Goal: Transaction & Acquisition: Purchase product/service

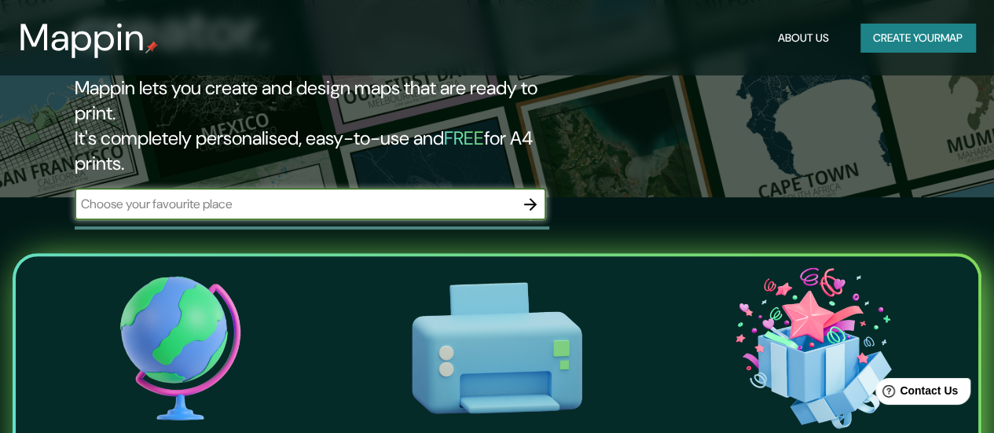
click at [509, 195] on input "text" at bounding box center [295, 204] width 440 height 18
click at [371, 195] on input "text" at bounding box center [295, 204] width 440 height 18
drag, startPoint x: 143, startPoint y: 141, endPoint x: 185, endPoint y: 156, distance: 45.2
click at [143, 195] on input "san jose dle cabo" at bounding box center [295, 204] width 440 height 18
type input "san jose del cabo"
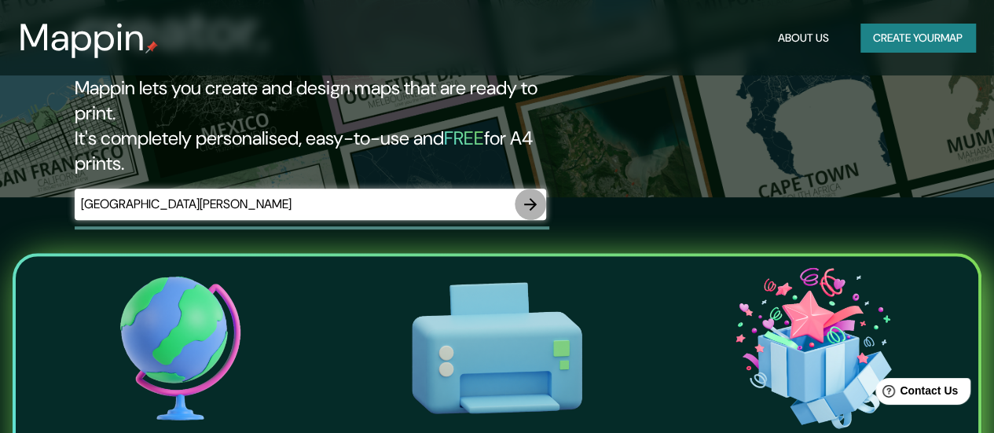
click at [534, 198] on icon "button" at bounding box center [530, 204] width 13 height 13
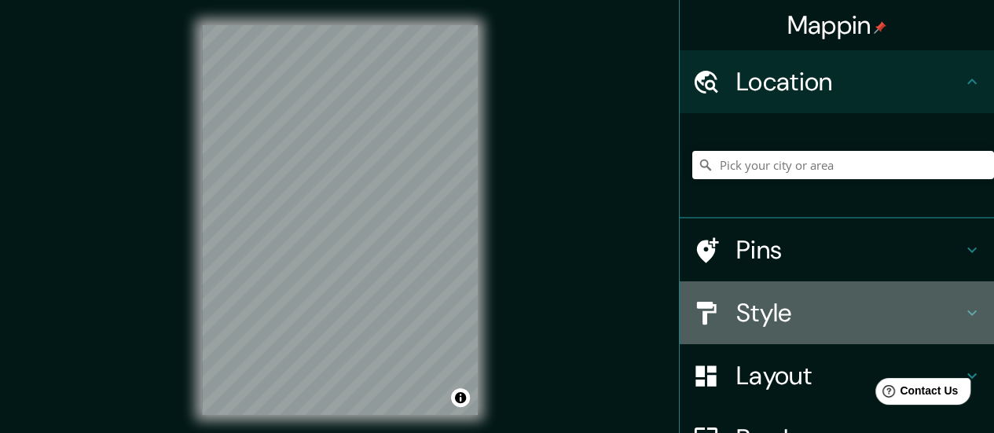
click at [962, 306] on icon at bounding box center [971, 312] width 19 height 19
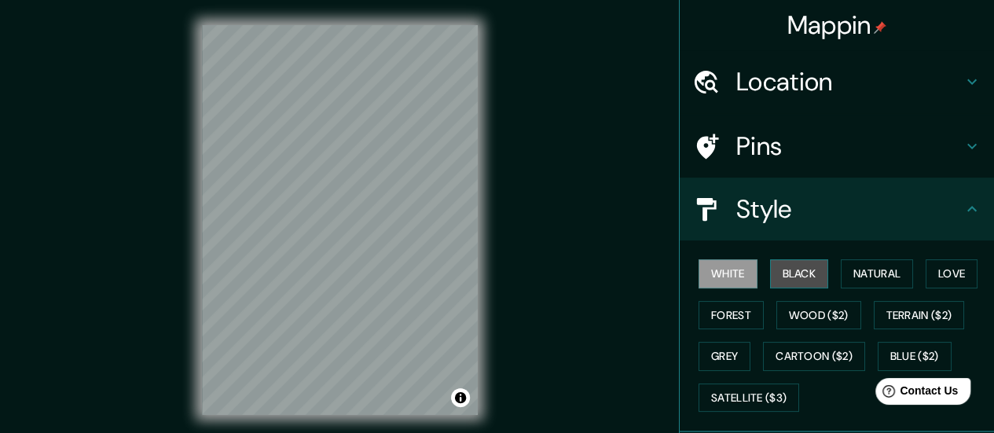
click at [787, 274] on button "Black" at bounding box center [799, 273] width 59 height 29
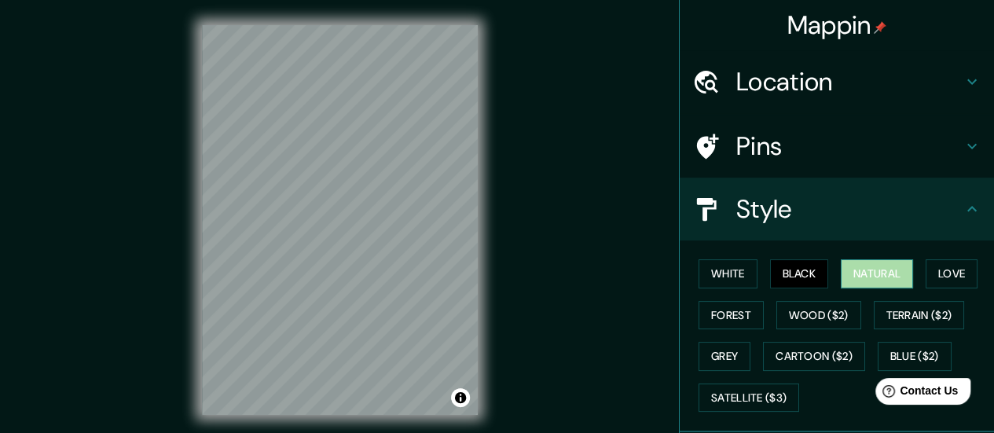
click at [903, 284] on button "Natural" at bounding box center [877, 273] width 72 height 29
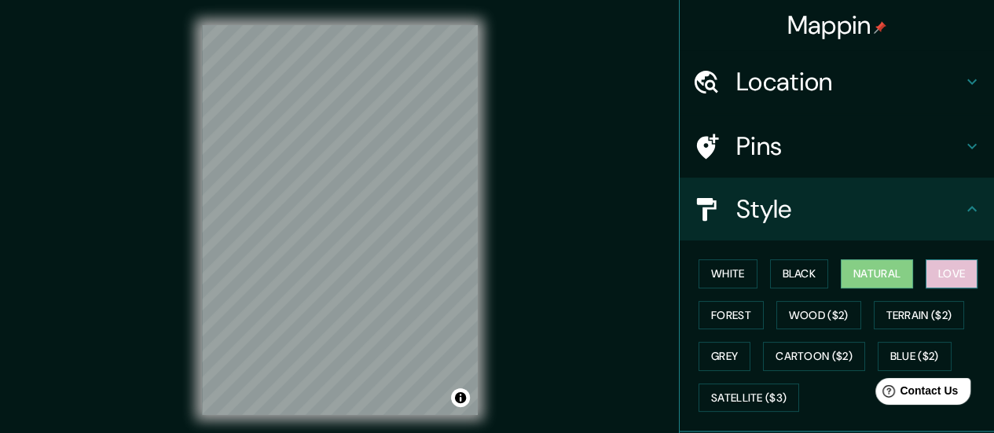
click at [938, 277] on button "Love" at bounding box center [951, 273] width 52 height 29
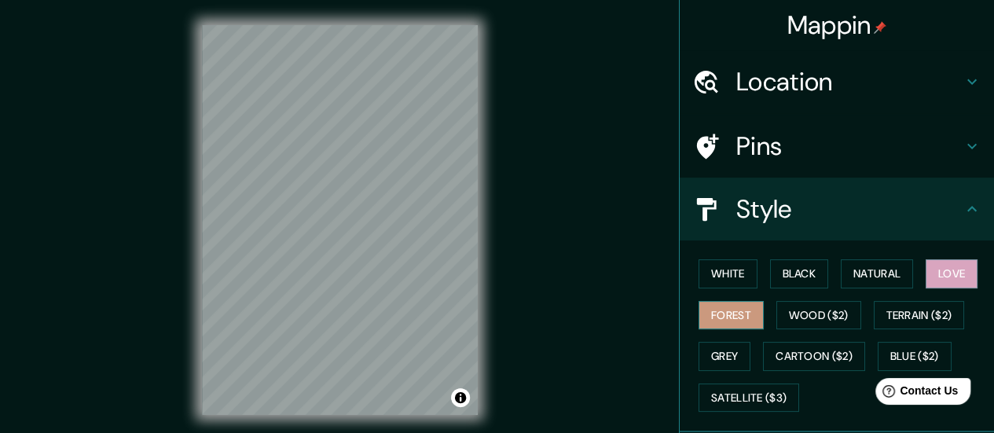
click at [724, 320] on button "Forest" at bounding box center [730, 315] width 65 height 29
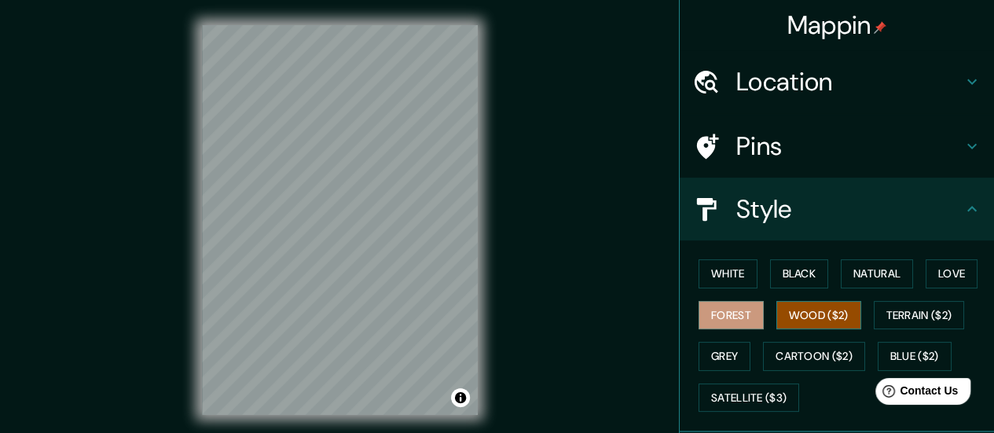
click at [798, 310] on button "Wood ($2)" at bounding box center [818, 315] width 85 height 29
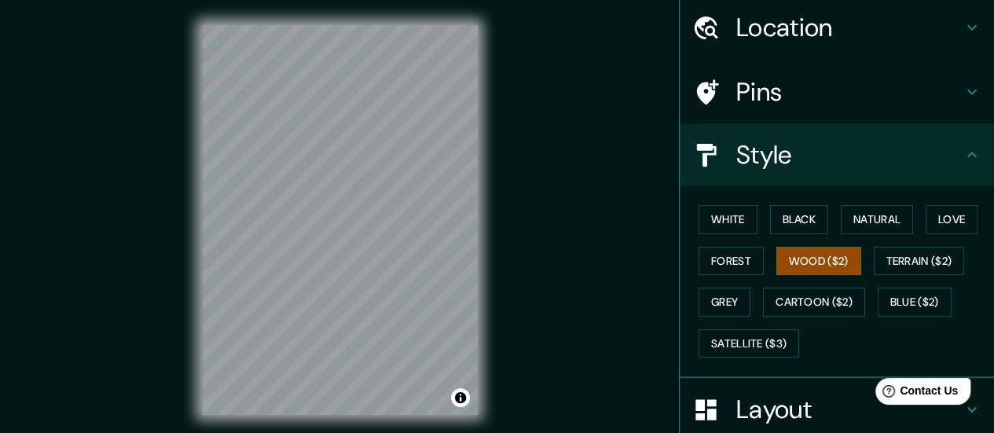
scroll to position [79, 0]
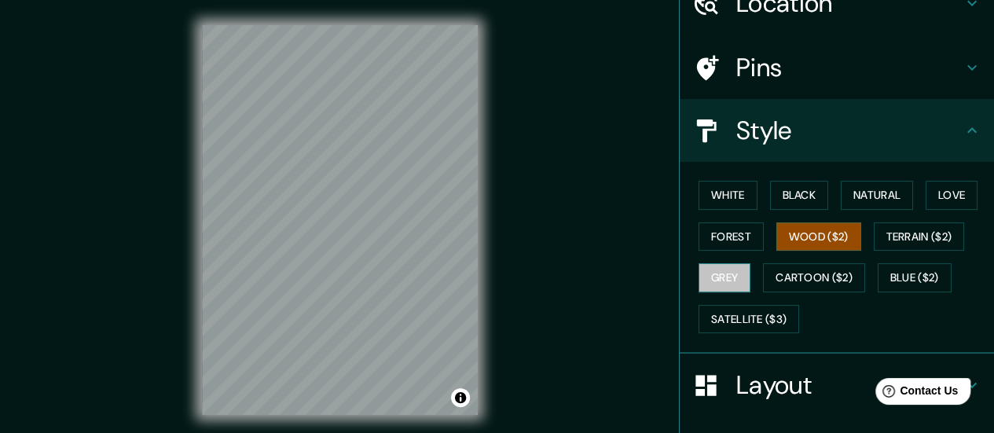
click at [720, 276] on button "Grey" at bounding box center [724, 277] width 52 height 29
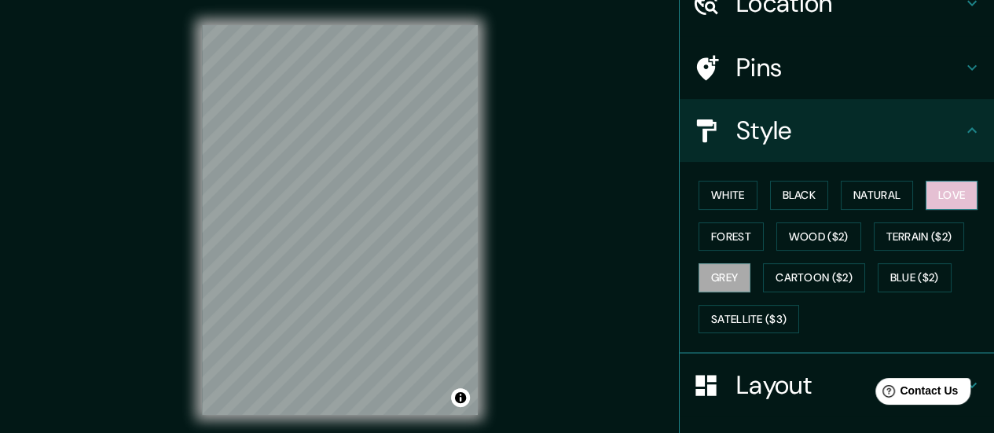
click at [951, 196] on button "Love" at bounding box center [951, 195] width 52 height 29
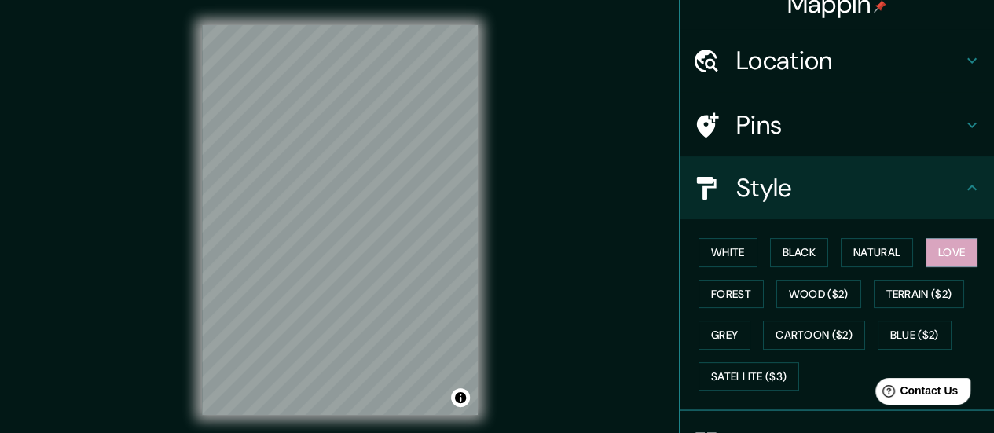
scroll to position [0, 0]
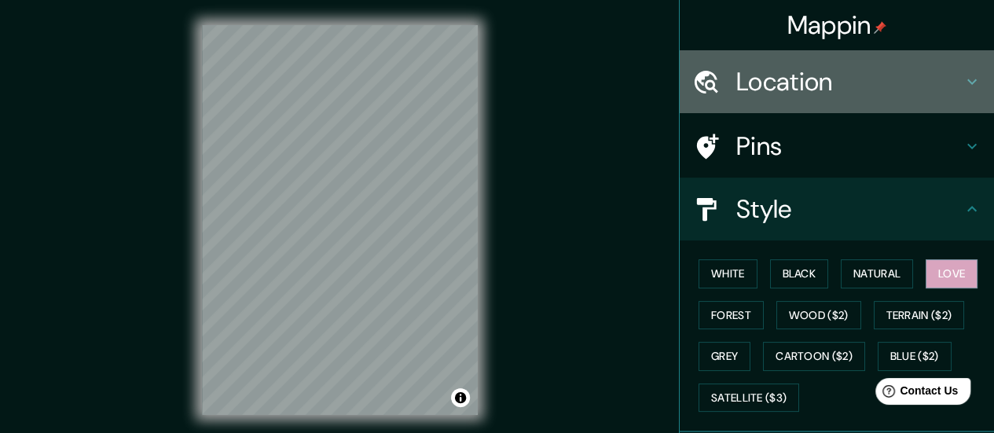
click at [968, 78] on icon at bounding box center [971, 81] width 19 height 19
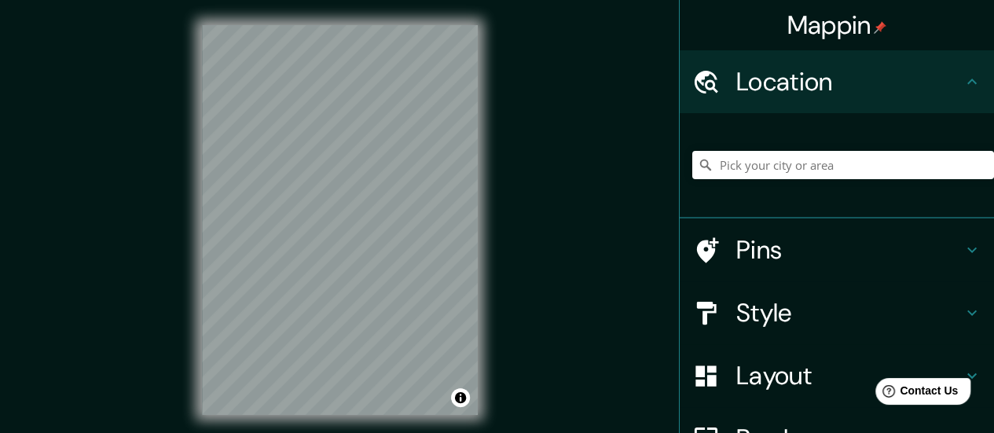
click at [968, 78] on icon at bounding box center [971, 81] width 19 height 19
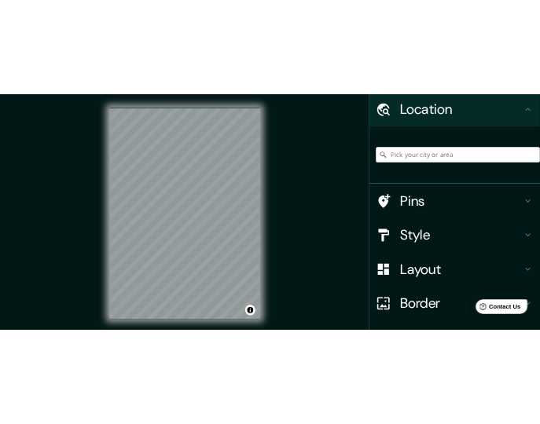
scroll to position [79, 0]
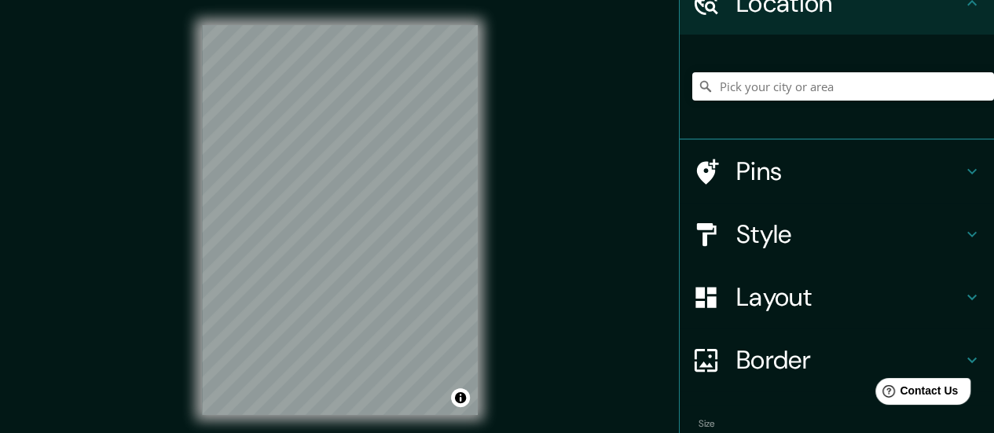
click at [852, 232] on h4 "Style" at bounding box center [849, 233] width 226 height 31
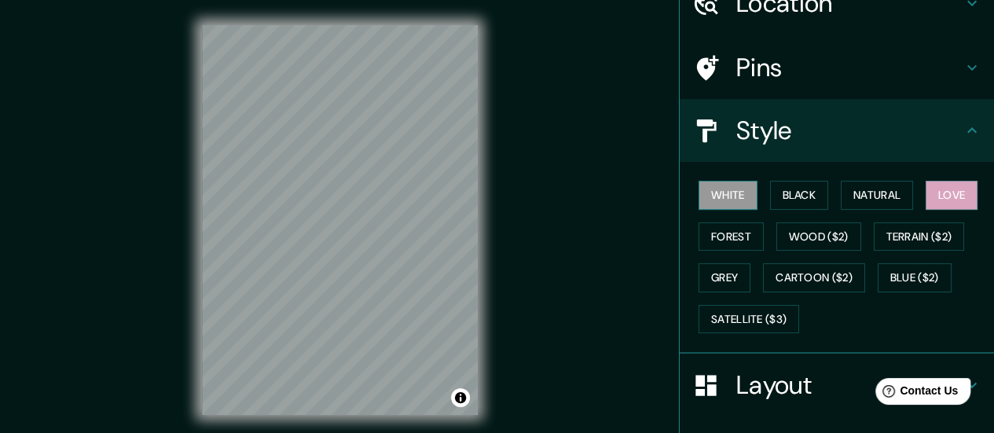
click at [702, 187] on button "White" at bounding box center [727, 195] width 59 height 29
click at [794, 191] on button "Black" at bounding box center [799, 195] width 59 height 29
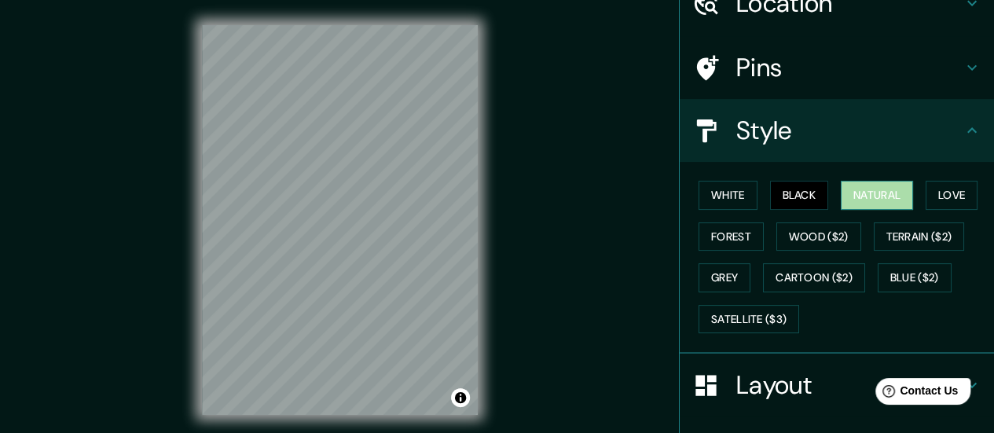
click at [877, 194] on button "Natural" at bounding box center [877, 195] width 72 height 29
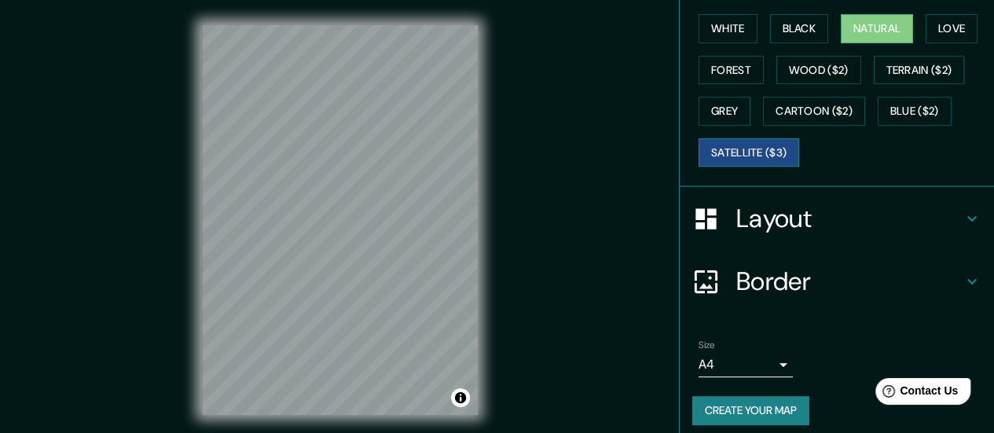
scroll to position [253, 0]
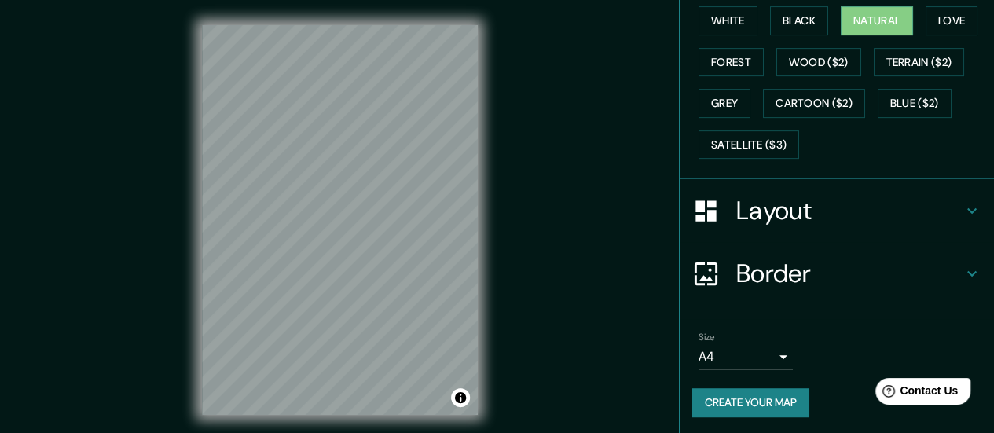
click at [764, 273] on h4 "Border" at bounding box center [849, 273] width 226 height 31
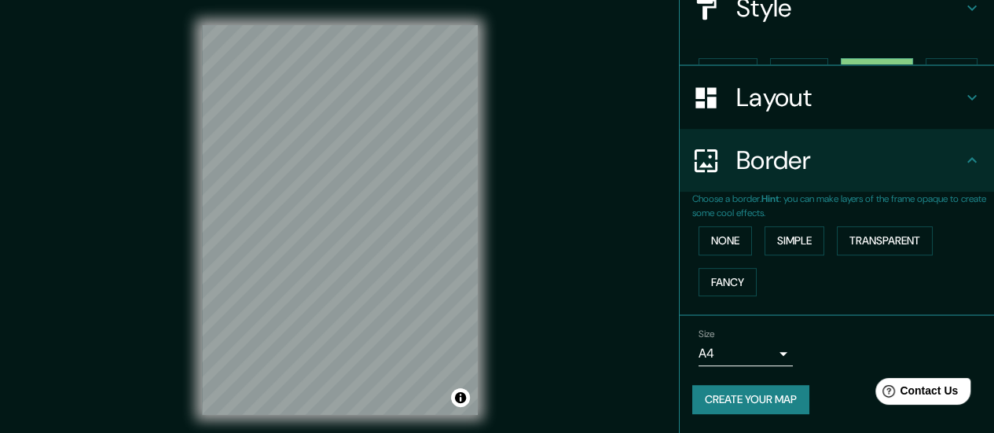
scroll to position [173, 0]
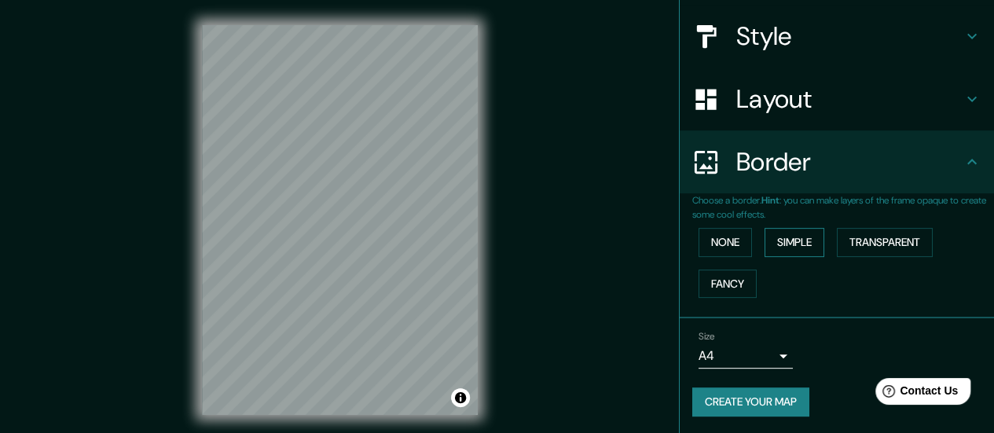
click at [794, 236] on button "Simple" at bounding box center [794, 242] width 60 height 29
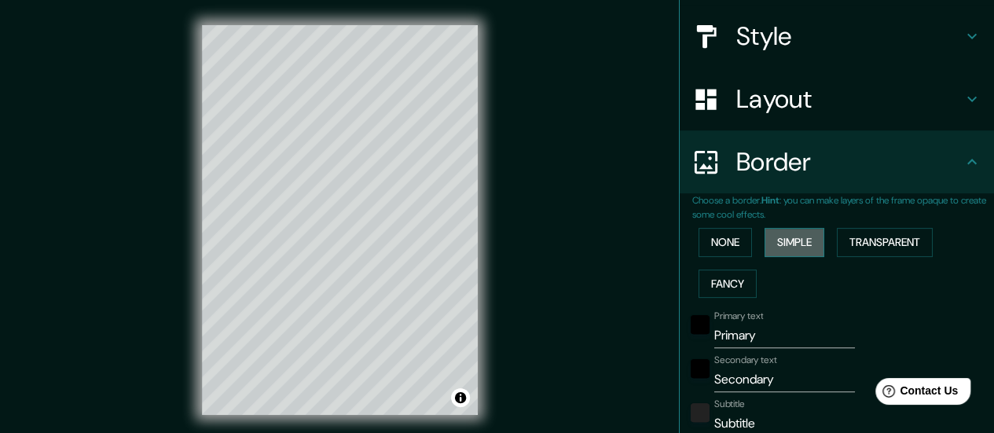
click at [794, 236] on button "Simple" at bounding box center [794, 242] width 60 height 29
type input "140"
type input "28"
click at [872, 242] on button "Transparent" at bounding box center [885, 242] width 96 height 29
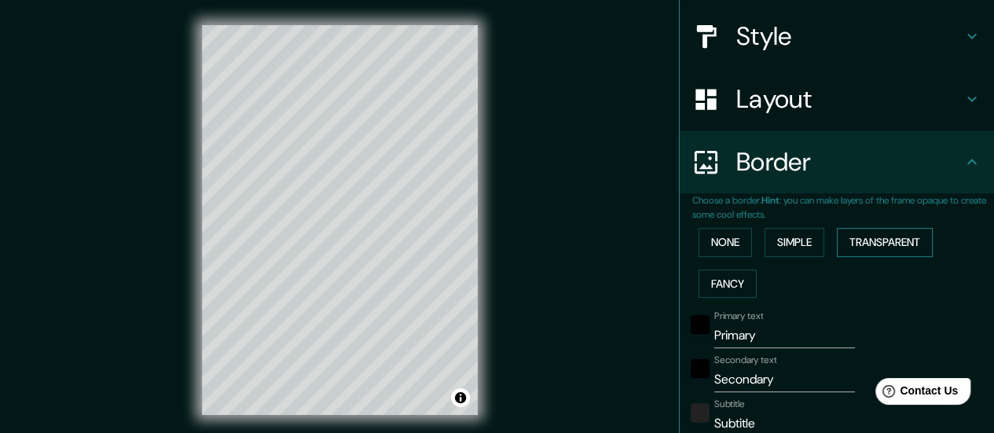
type input "168"
type input "28"
click at [712, 236] on button "None" at bounding box center [724, 242] width 53 height 29
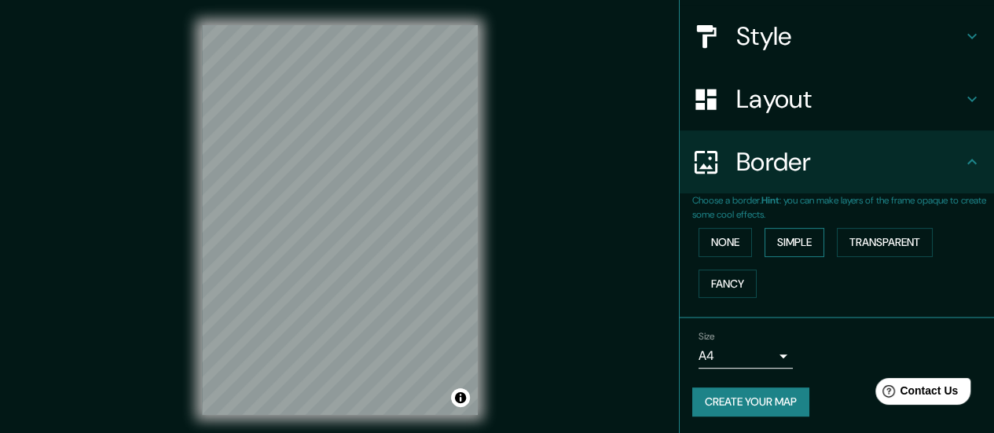
click at [787, 235] on button "Simple" at bounding box center [794, 242] width 60 height 29
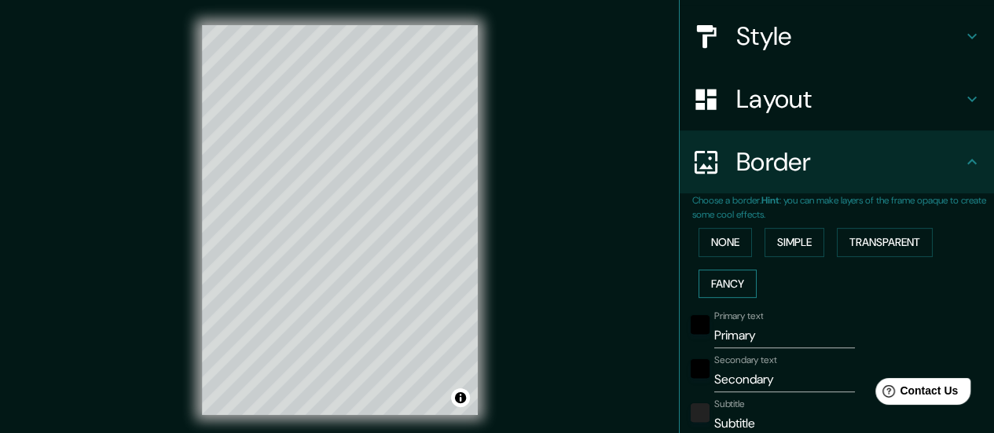
click at [738, 274] on button "Fancy" at bounding box center [727, 283] width 58 height 29
type input "140"
type input "28"
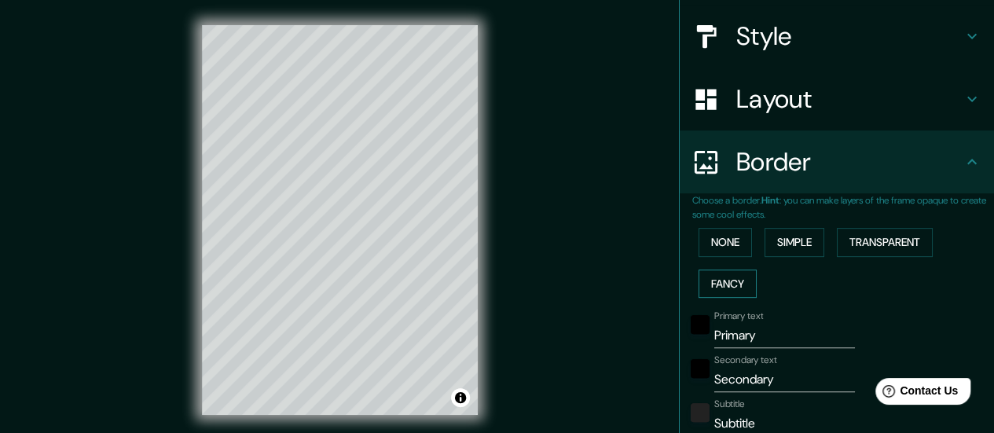
type input "14"
click at [720, 244] on button "None" at bounding box center [724, 242] width 53 height 29
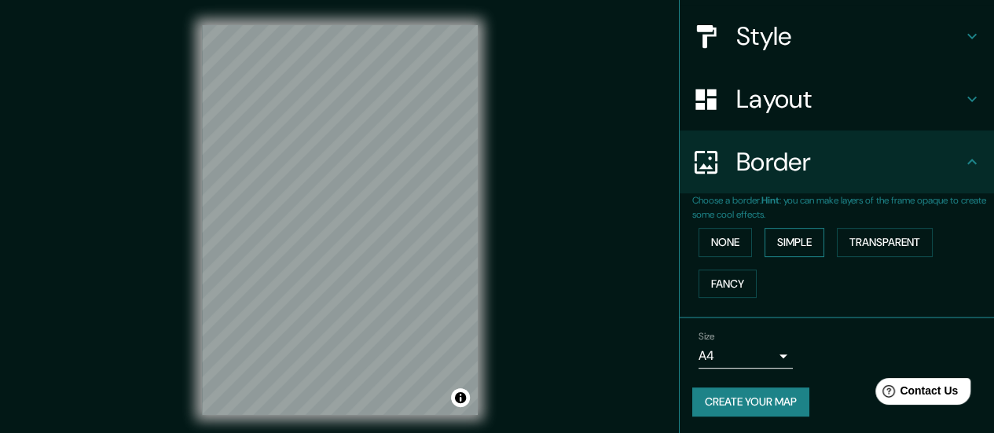
click at [776, 243] on button "Simple" at bounding box center [794, 242] width 60 height 29
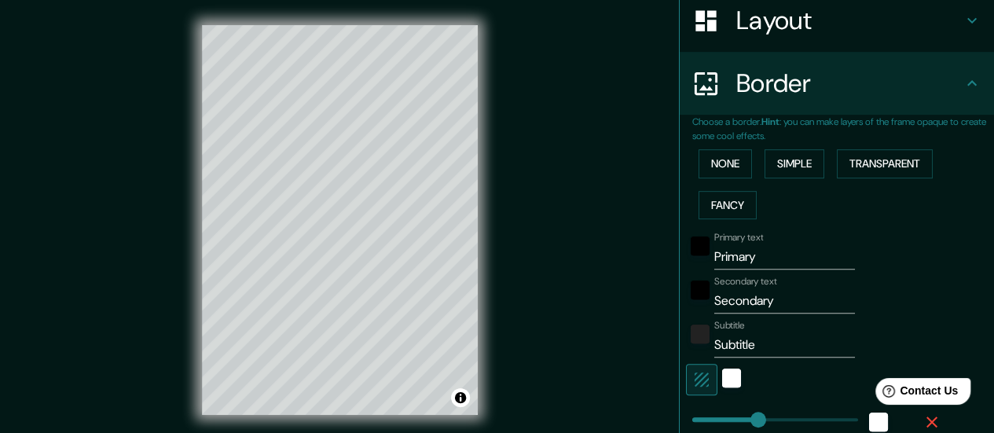
scroll to position [330, 0]
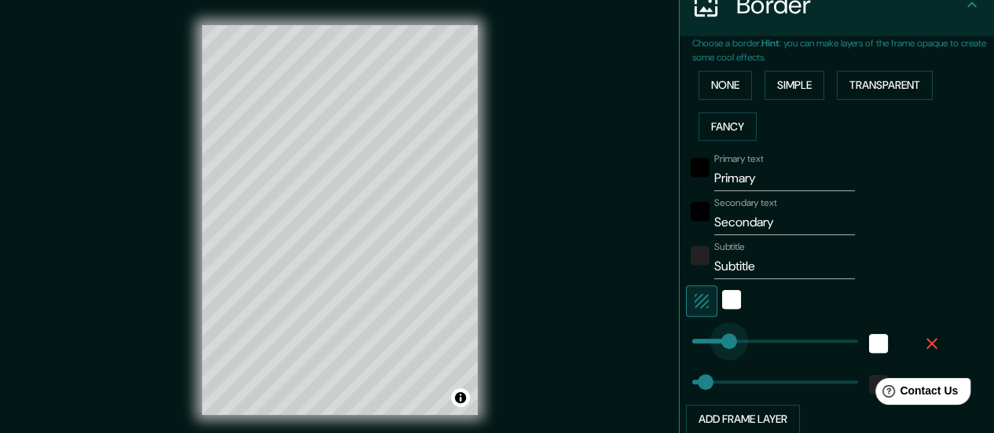
type input "71"
drag, startPoint x: 751, startPoint y: 342, endPoint x: 713, endPoint y: 343, distance: 37.7
type input "28"
type input "48"
drag, startPoint x: 713, startPoint y: 343, endPoint x: 702, endPoint y: 346, distance: 11.2
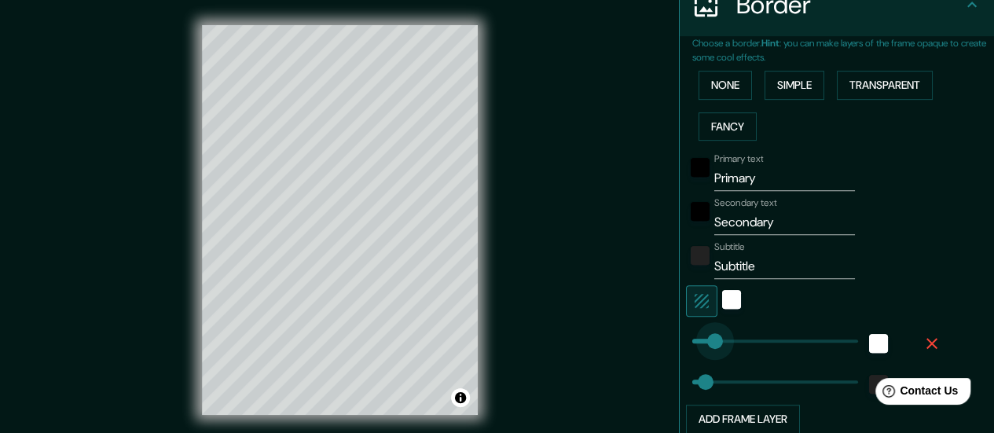
type input "28"
type input "56"
type input "54"
click at [709, 380] on span at bounding box center [717, 382] width 16 height 16
type input "29"
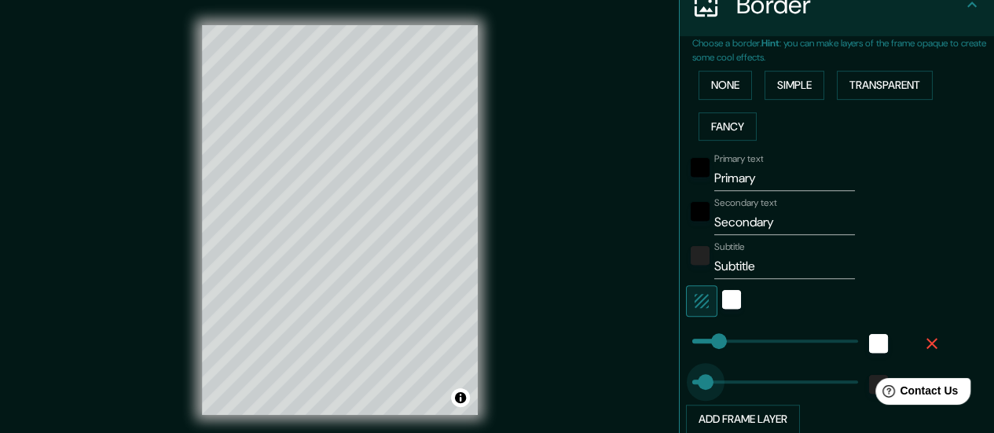
drag, startPoint x: 705, startPoint y: 380, endPoint x: 694, endPoint y: 377, distance: 12.2
type input "29"
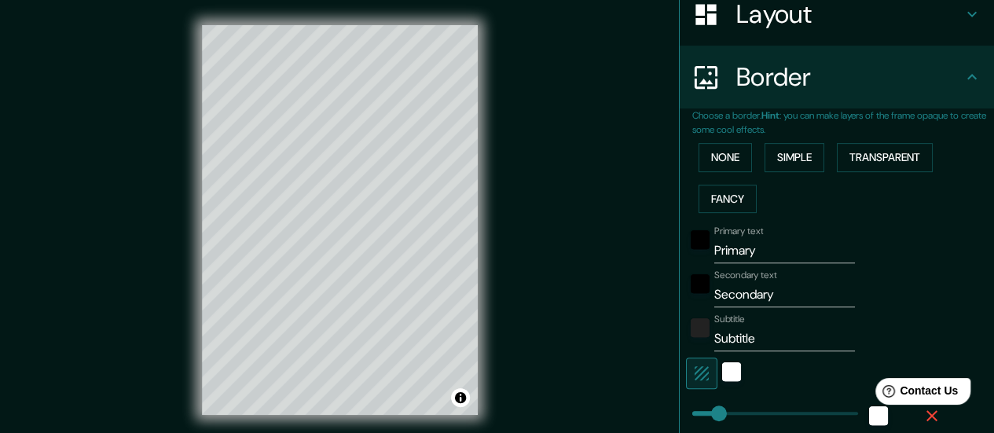
scroll to position [223, 0]
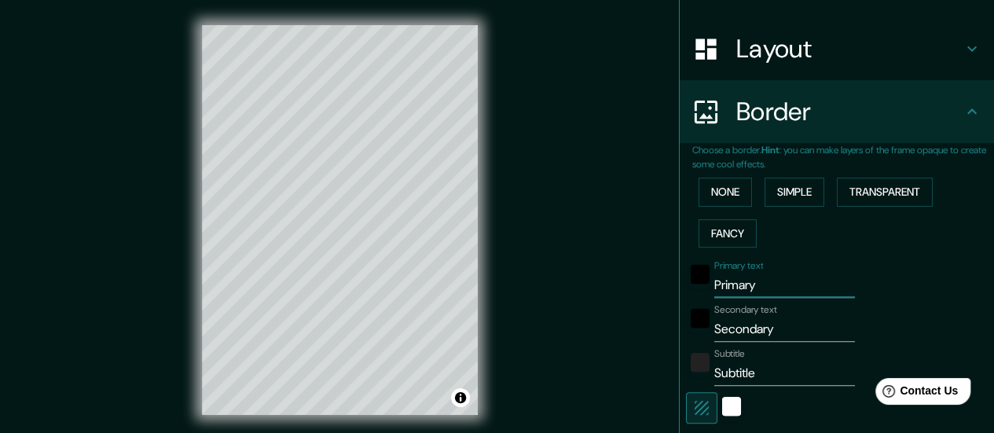
drag, startPoint x: 756, startPoint y: 284, endPoint x: 693, endPoint y: 282, distance: 62.9
click at [693, 282] on div "Primary text Primary" at bounding box center [815, 279] width 258 height 38
type input "E"
type input "29"
type input "Ex"
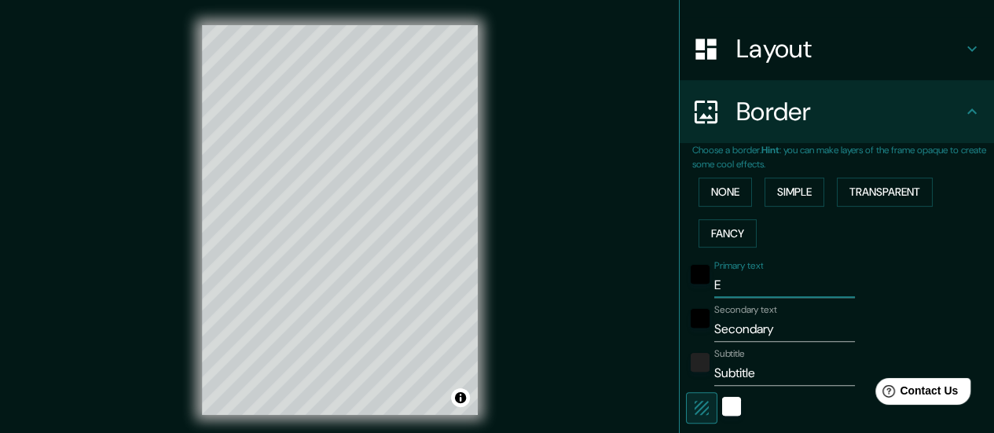
type input "29"
type input "E"
type input "29"
type input "Ex"
type input "29"
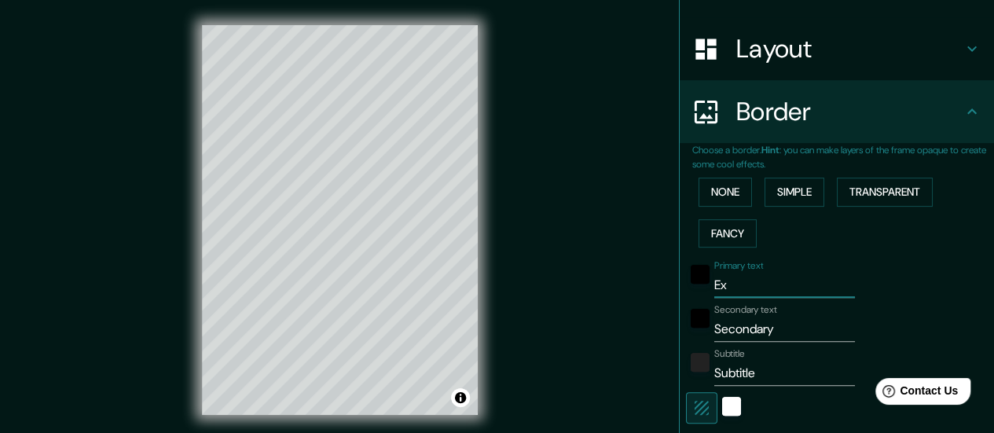
type input "ExM"
type input "29"
type input "ExM-"
type input "29"
type input "ExM-"
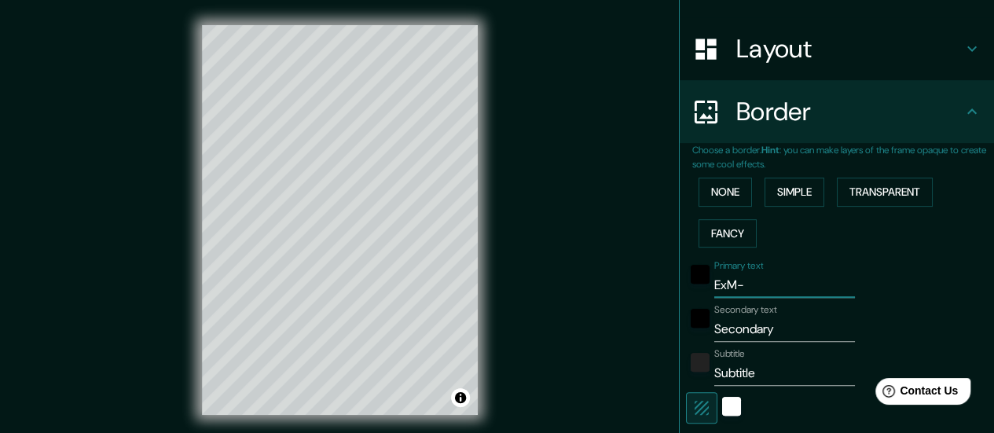
type input "29"
type input "ExM- P"
type input "29"
type input "ExM- Pu"
type input "29"
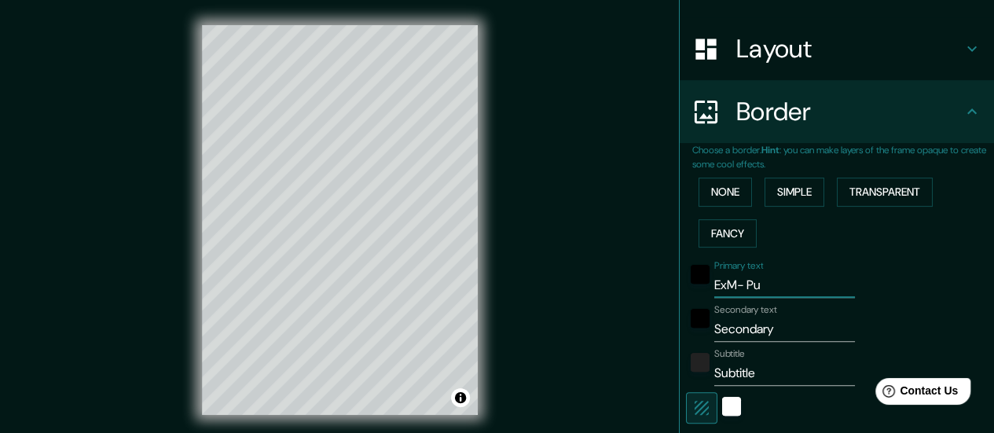
type input "ExM- Pue"
type input "29"
type input "ExM- Puer"
type input "29"
type input "ExM- Puert"
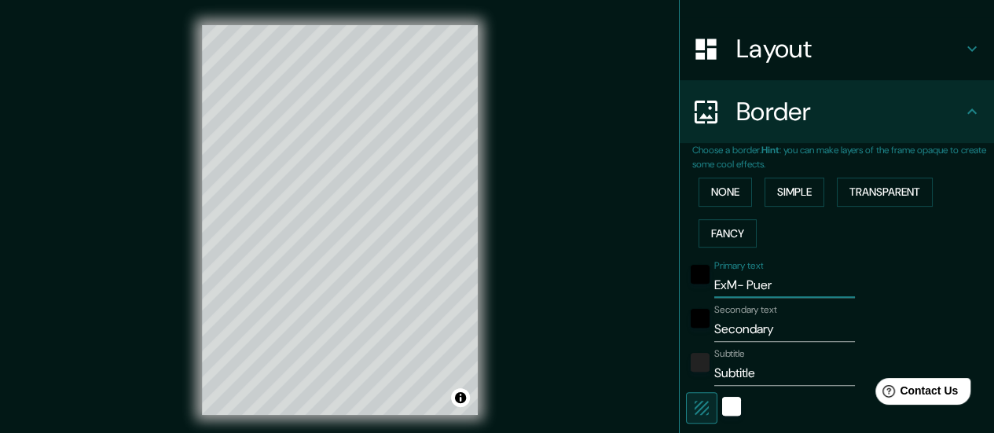
type input "29"
type input "ExM- Puerto"
type input "29"
type input "ExM- Puerto"
type input "29"
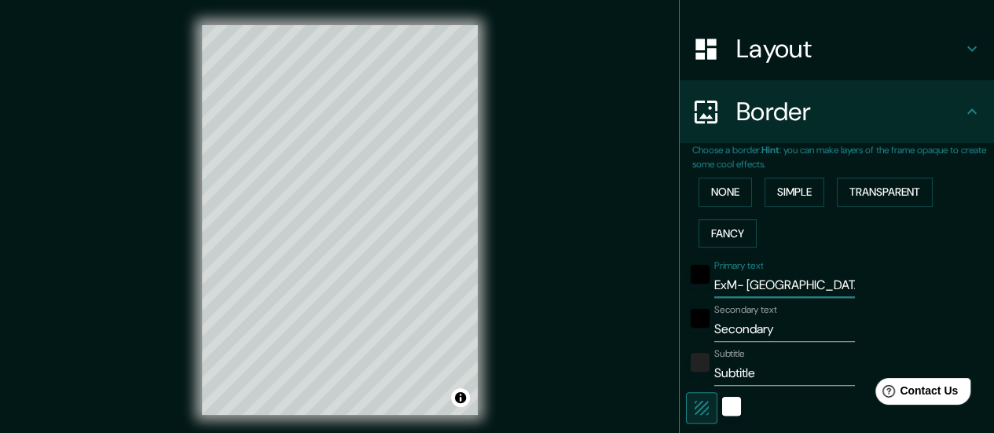
type input "ExM- Puerto l"
type input "29"
type input "ExM- Puerto"
type input "29"
type input "ExM- Puerto L"
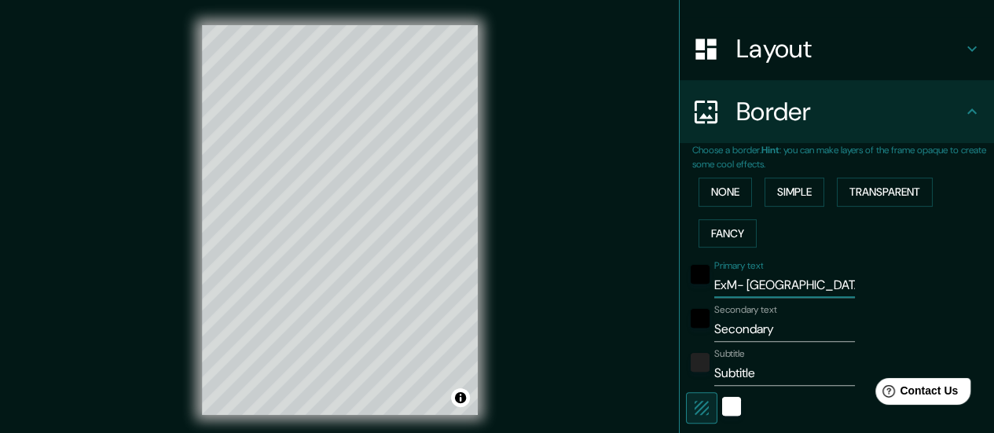
type input "29"
type input "ExM- Puerto"
type input "29"
type input "ExM- Puerto"
type input "29"
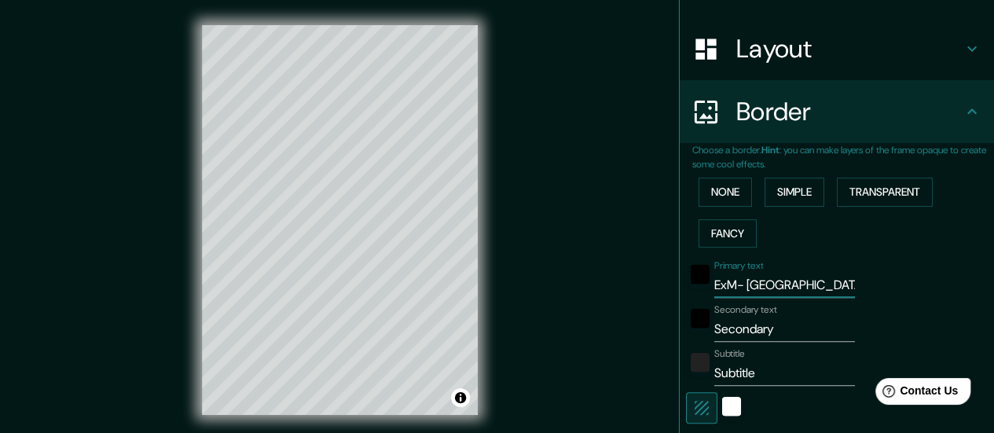
type input "ExM- Puert"
type input "29"
type input "ExM- Puer"
type input "29"
type input "ExM- Pue"
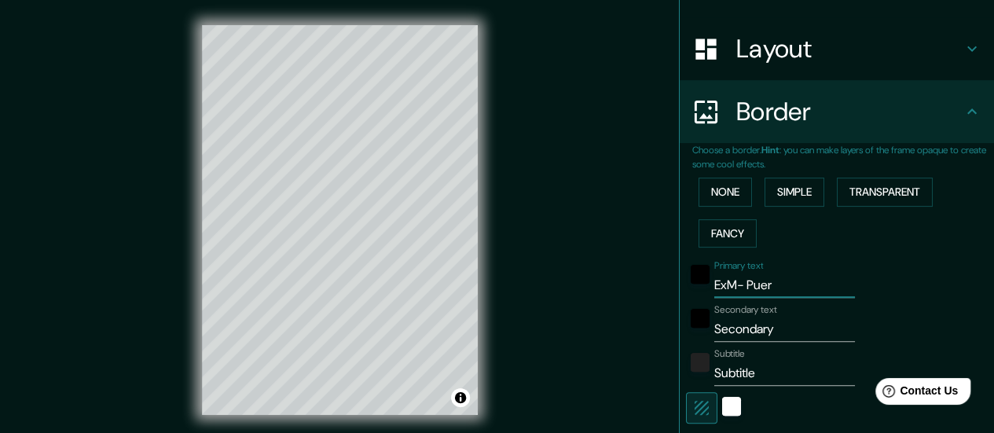
type input "29"
type input "ExM- Pu"
type input "29"
type input "ExM- P"
type input "29"
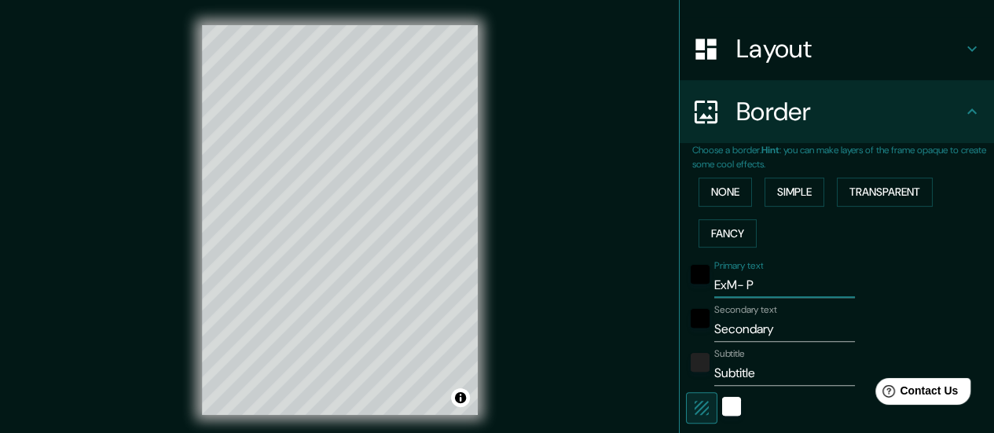
type input "ExM-"
type input "29"
type input "ExM-"
type input "29"
type input "ExM"
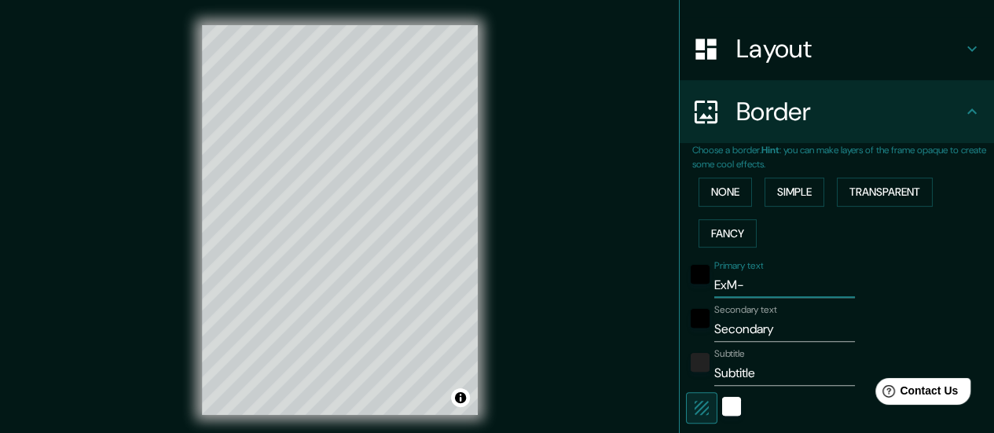
type input "29"
type input "Ex"
type input "29"
type input "E"
type input "29"
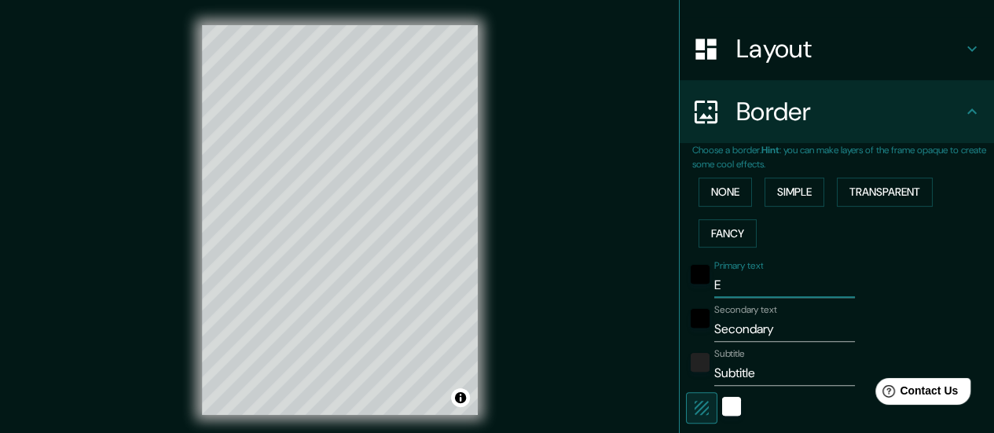
type input "29"
click at [779, 328] on input "Secondary" at bounding box center [784, 329] width 141 height 25
drag, startPoint x: 765, startPoint y: 327, endPoint x: 698, endPoint y: 329, distance: 67.6
click at [698, 329] on div "Secondary text Secondary" at bounding box center [815, 323] width 258 height 38
type input "P"
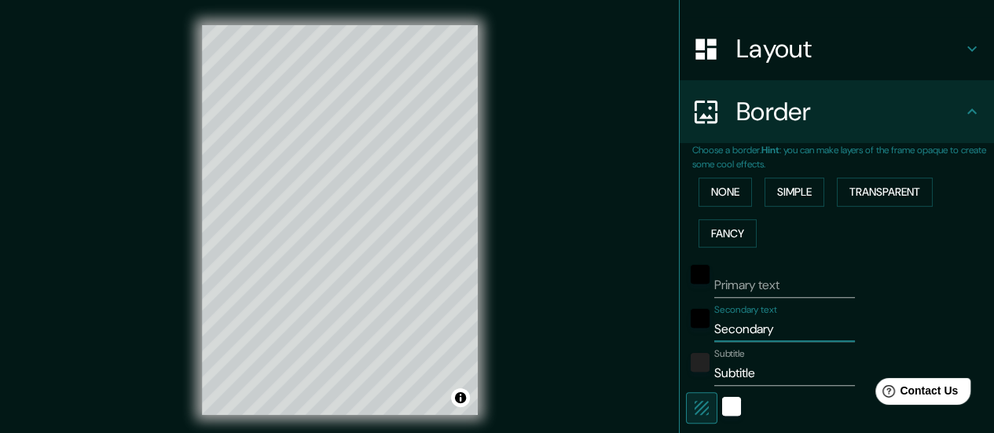
type input "29"
type input "E"
type input "29"
type input "Ex"
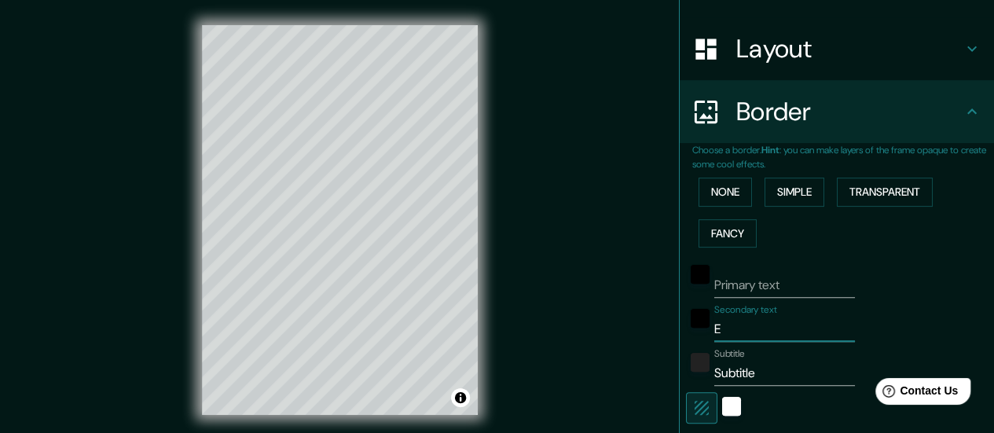
type input "29"
type input "ExM"
type input "29"
type input "ExM-"
type input "29"
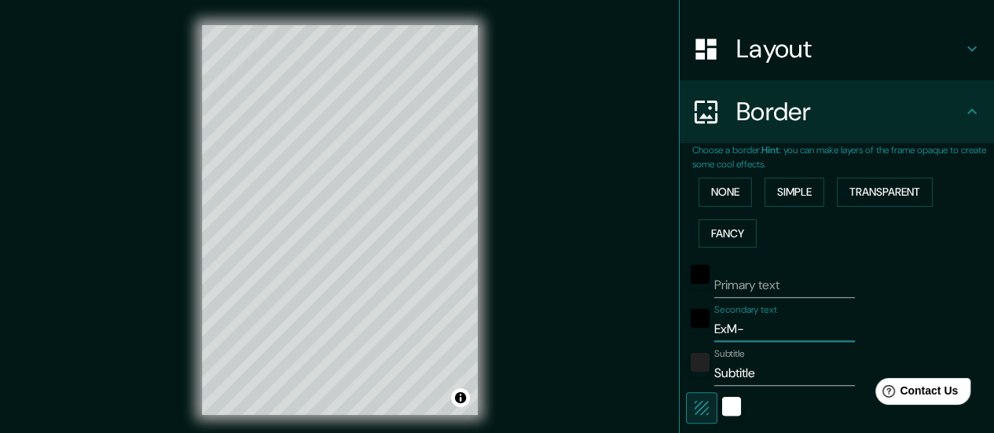
type input "ExM-"
type input "29"
type input "ExM- P"
type input "29"
type input "ExM- PL"
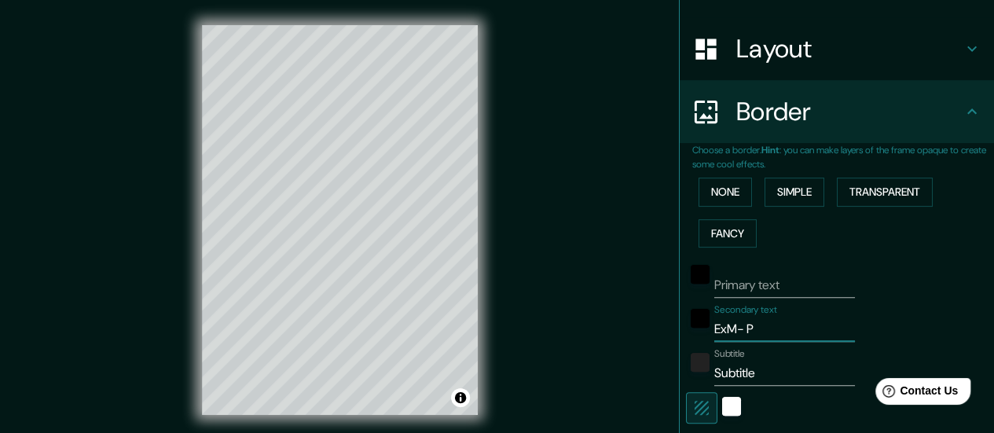
type input "29"
type input "ExM- PLC"
type input "29"
type input "ExM- PL"
type input "29"
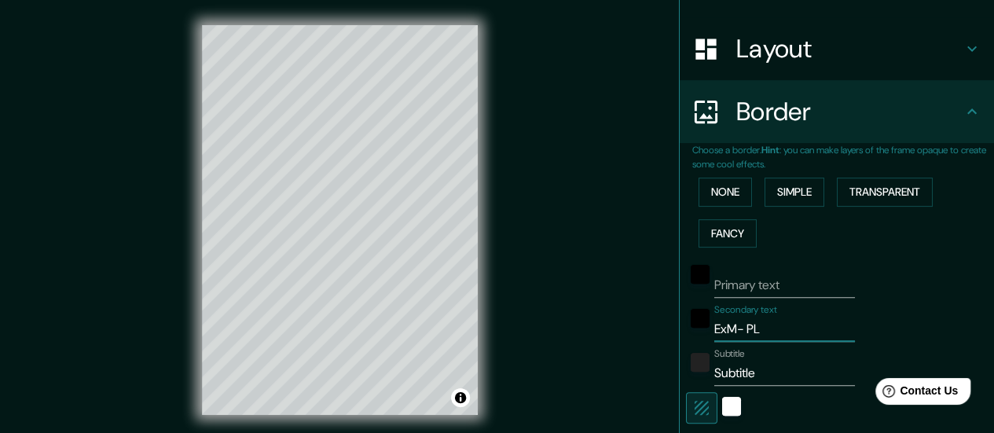
type input "ExM- P"
type input "29"
type input "ExM- Pu"
type input "29"
type input "ExM- Pue"
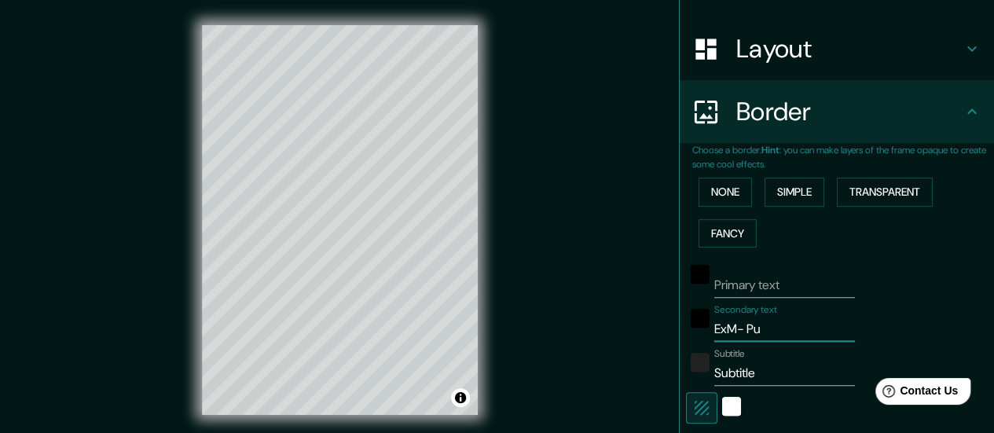
type input "29"
type input "ExM- Puer"
type input "29"
type input "ExM- Puerr"
type input "29"
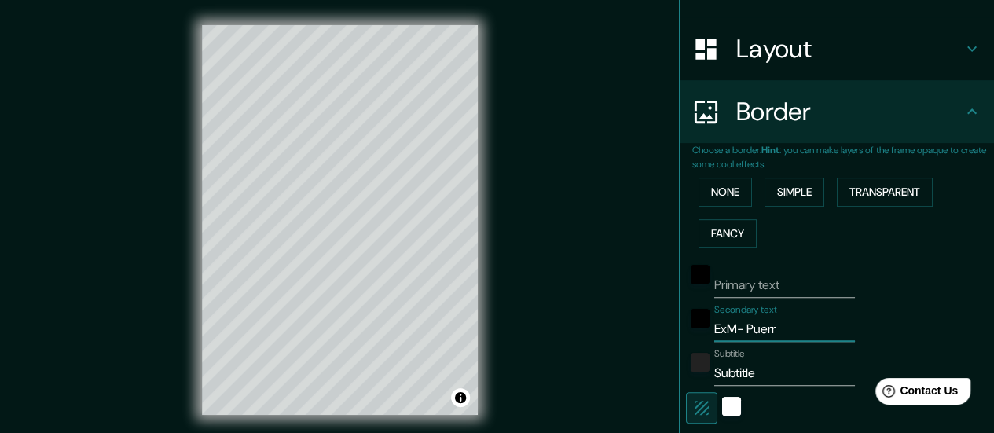
type input "ExM- Puerrr"
type input "29"
type input "ExM- Puerrrr"
type input "29"
type input "ExM- Puerrrrr"
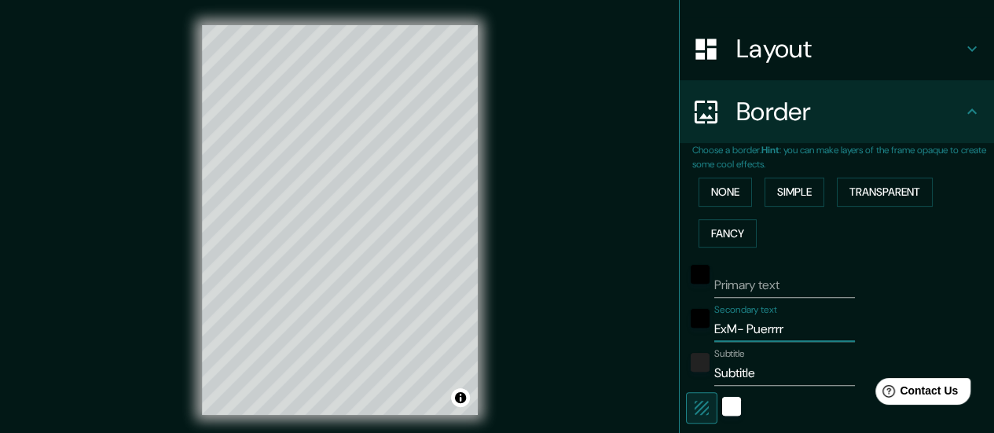
type input "29"
type input "ExM- Puerrrrrr"
type input "29"
type input "ExM- Puerrrrrrr"
type input "29"
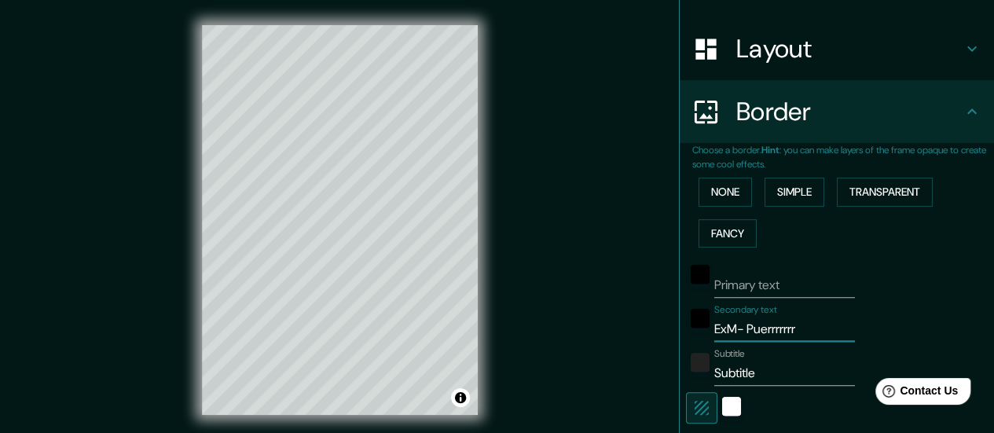
type input "ExM- Puerrrrrrrr"
type input "29"
type input "ExM- Puerrrrrrrrr"
type input "29"
type input "ExM- Puerrrrrrrrrr"
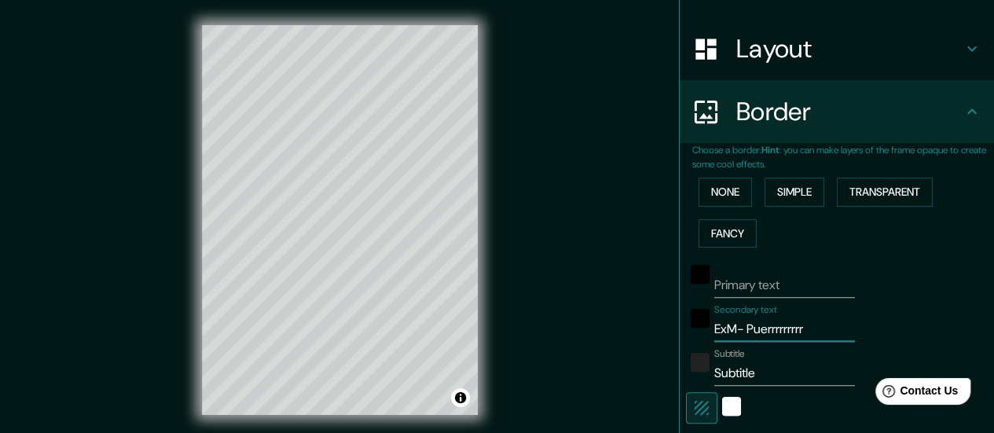
type input "29"
type input "ExM- Puerrrrrrrrrrr"
type input "29"
type input "ExM- Puerrrrrrrrrrrr"
type input "29"
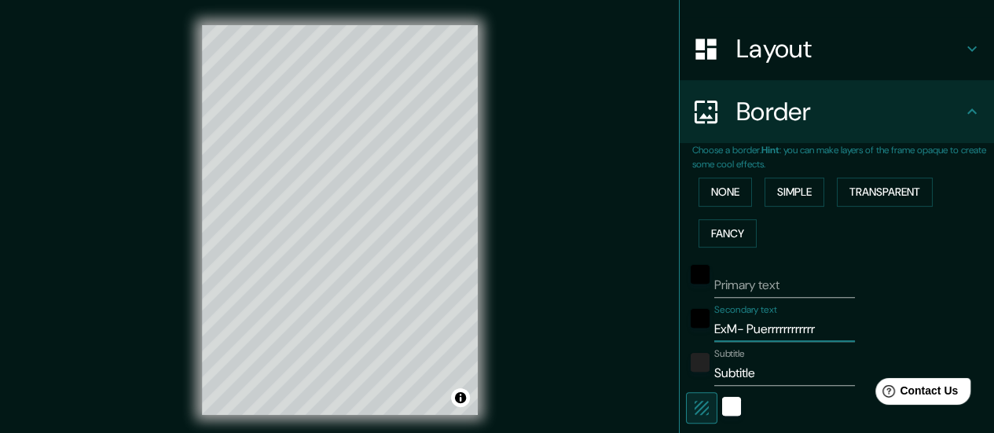
type input "ExM- Puerrrrrrrrrrr"
type input "29"
type input "ExM- Puerrrrrrrrrr"
type input "29"
type input "ExM- Puerrrrrrrrr"
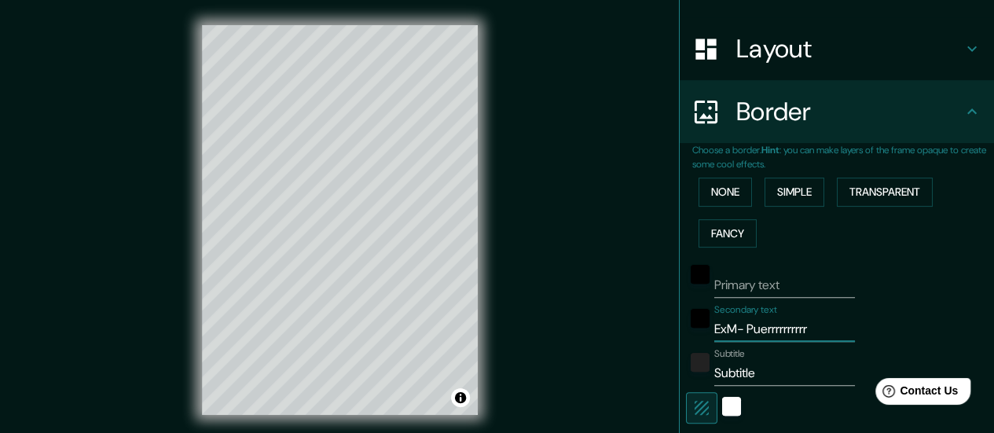
type input "29"
type input "ExM- Puerrrrrrrr"
type input "29"
type input "ExM- Puerrrrrrr"
type input "29"
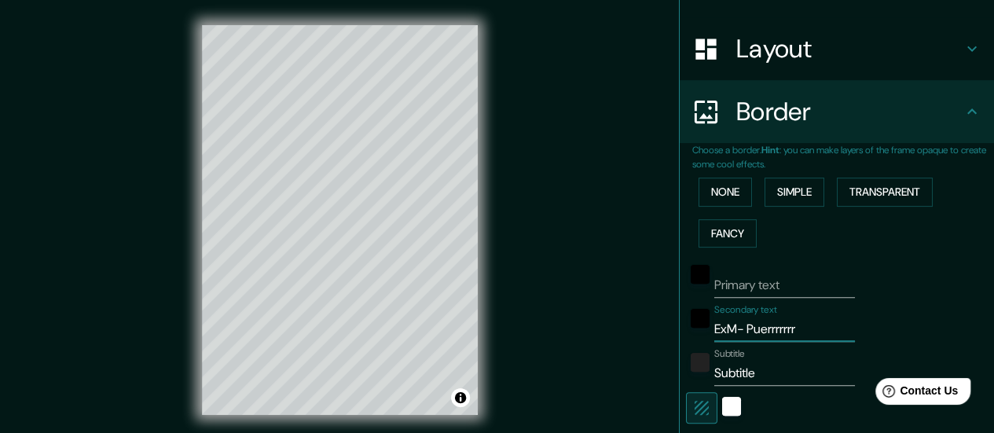
type input "ExM- Puerrrrrr"
type input "29"
type input "ExM- Puerrrrr"
type input "29"
type input "ExM- Puerrrr"
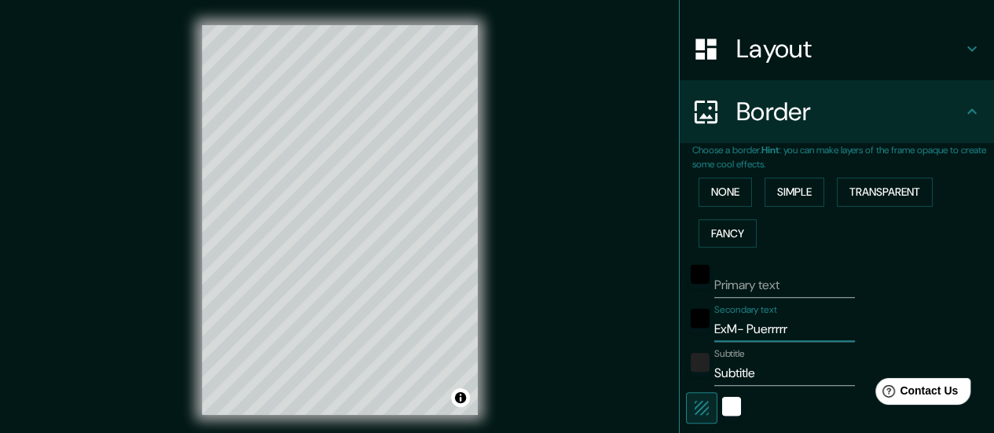
type input "29"
type input "ExM- Puerrr"
type input "29"
type input "ExM- Puerr"
type input "29"
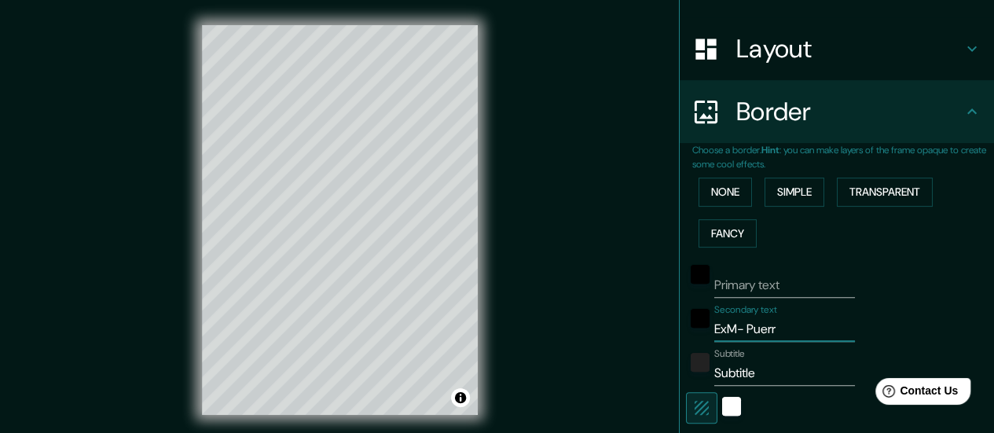
type input "ExM- Puer"
type input "29"
type input "ExM- Pue"
type input "29"
type input "ExM- Pu"
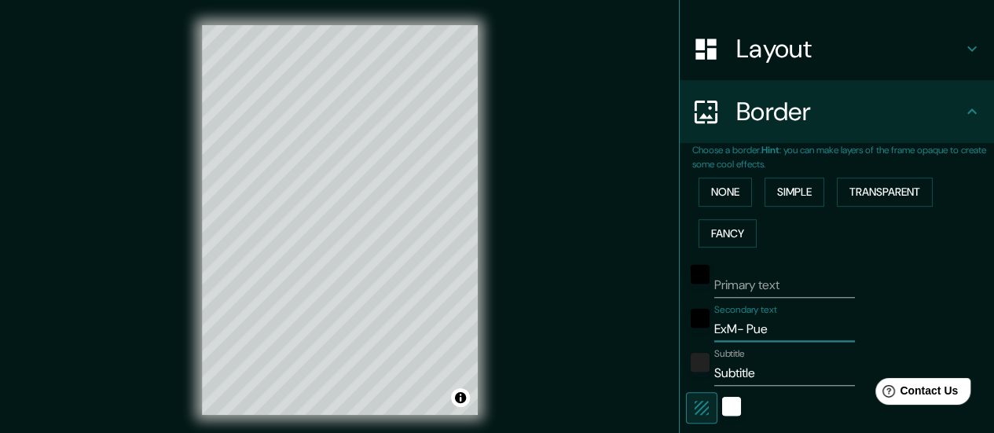
type input "29"
type input "ExM- P"
type input "29"
type input "ExM- Pu"
type input "29"
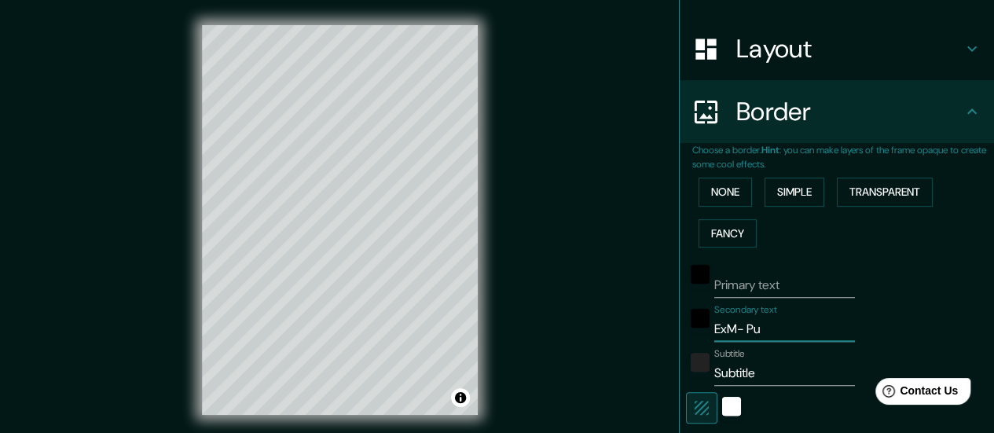
type input "ExM- Pue"
type input "29"
type input "ExM- Puer"
type input "29"
type input "ExM- Puert"
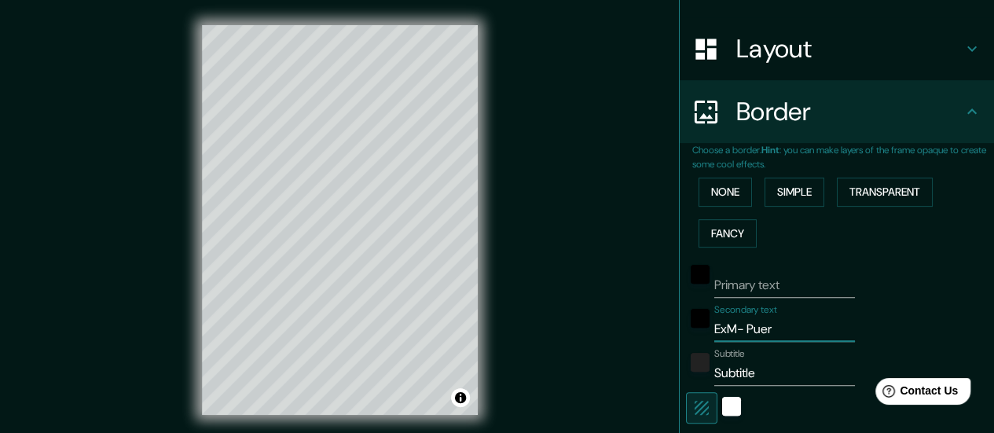
type input "29"
type input "ExM- Puerto"
type input "29"
type input "ExM- Puerto"
type input "29"
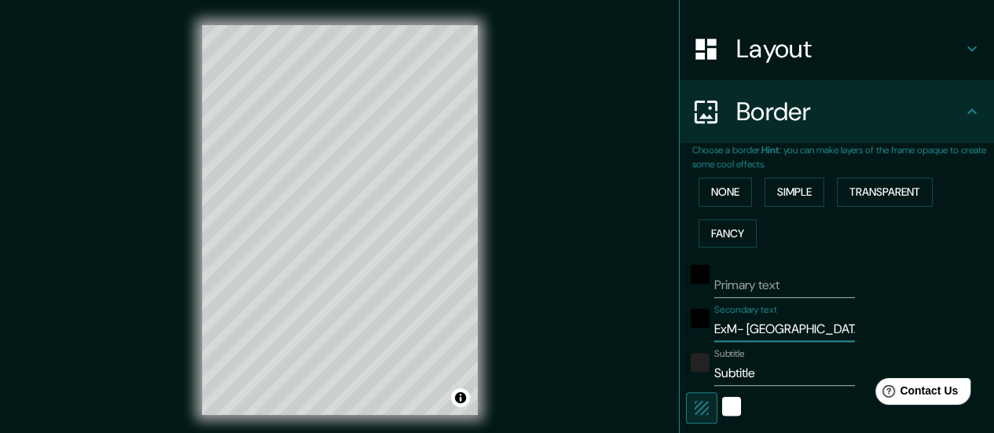
type input "ExM- Puerto L"
type input "29"
type input "ExM- Puerto Lo"
type input "29"
type input "ExM- Puerto Los"
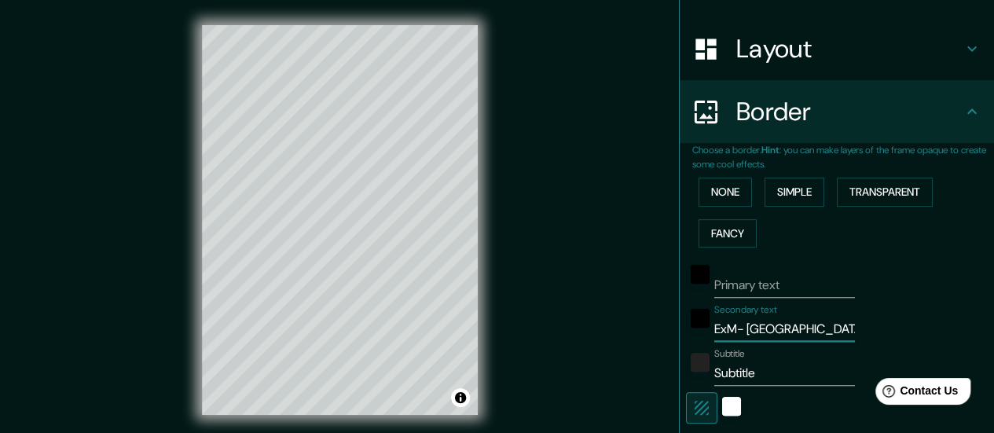
type input "29"
type input "ExM- Puerto Los"
type input "29"
type input "ExM- Puerto Los C"
type input "29"
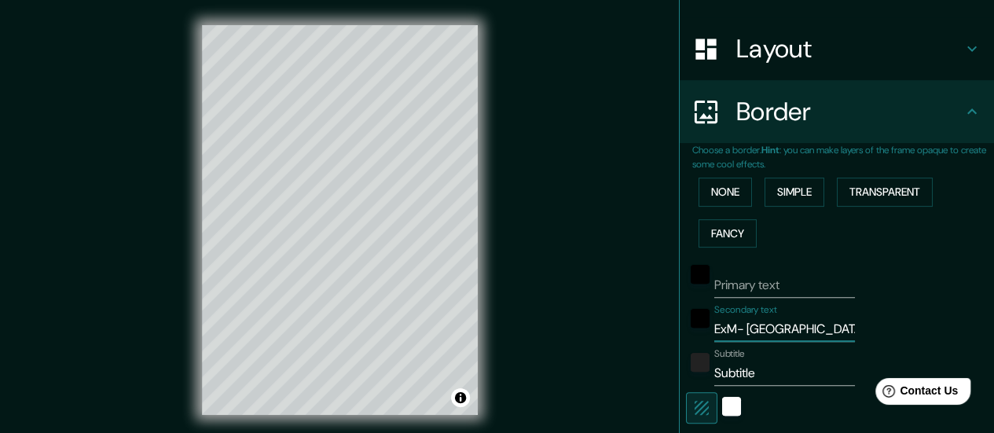
type input "ExM- Puerto Los Ca"
type input "29"
type input "ExM- Puerto Los Cab"
type input "29"
type input "ExM- Puerto Los Cabo"
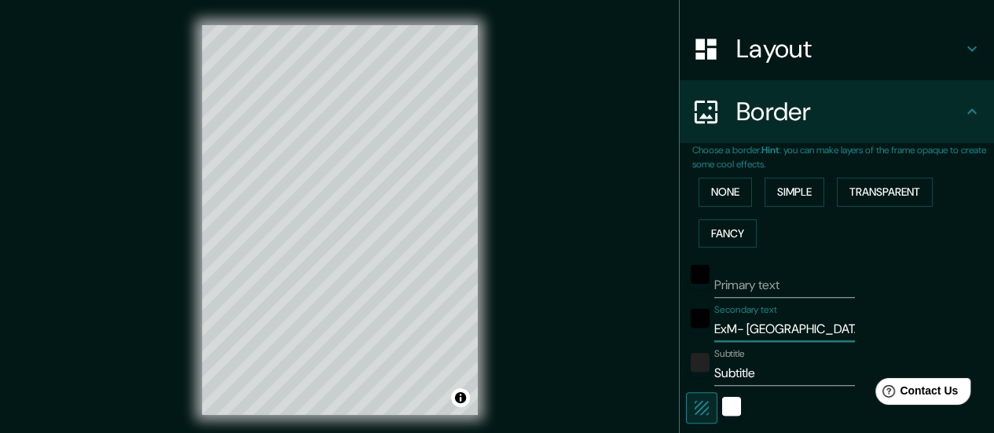
type input "29"
type input "ExM- Puerto Los Cabos"
type input "29"
type input "ExM- Puerto Los Cabos"
type input "29"
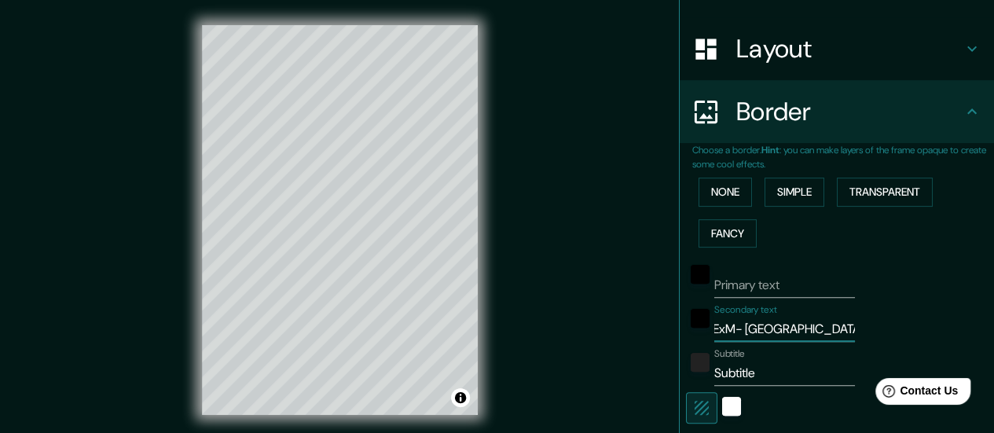
scroll to position [0, 5]
type input "ExM- Puerto Los Cabos"
drag, startPoint x: 753, startPoint y: 373, endPoint x: 688, endPoint y: 374, distance: 64.4
click at [688, 374] on div "Subtitle Subtitle" at bounding box center [815, 367] width 258 height 38
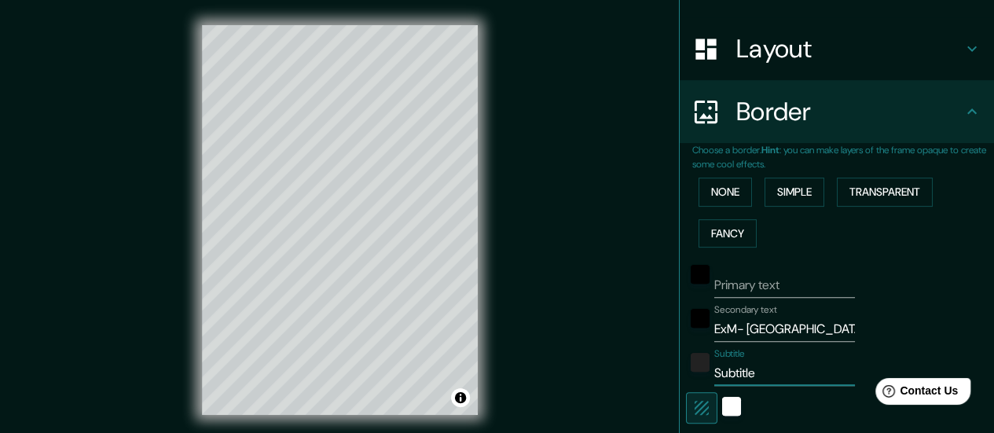
type input "I"
type input "29"
type input "Im"
type input "29"
type input "I"
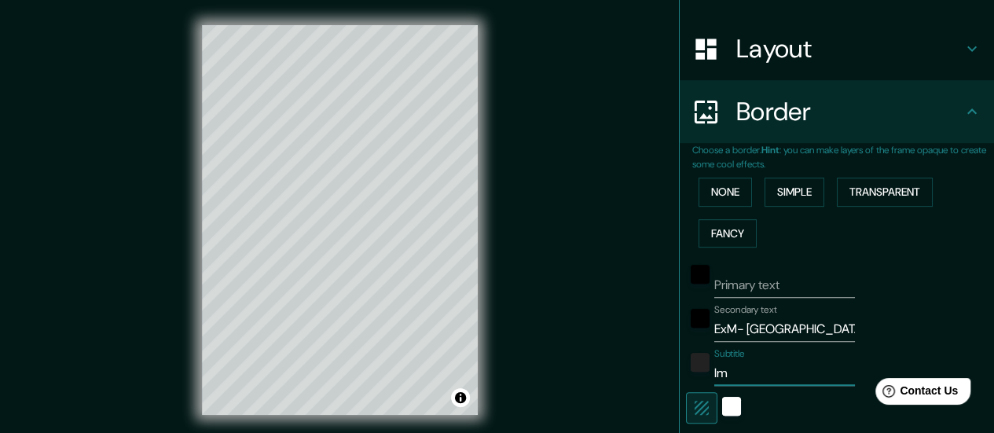
type input "29"
click at [720, 241] on button "Fancy" at bounding box center [727, 233] width 58 height 29
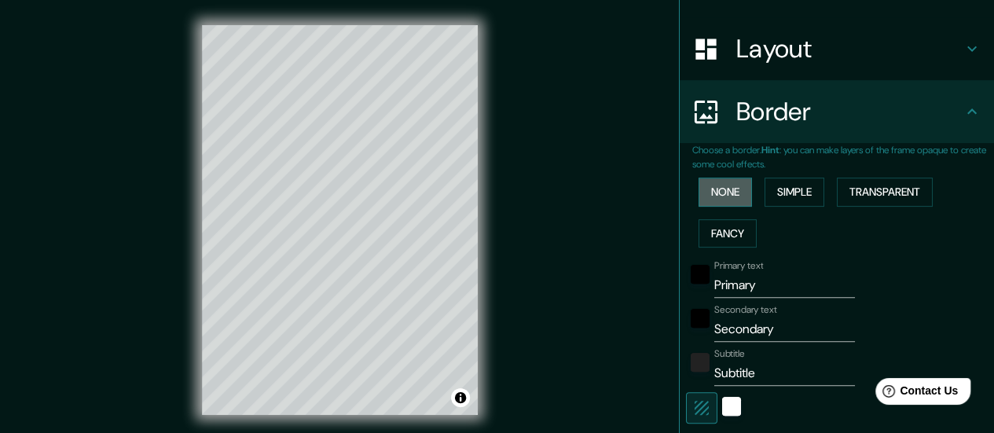
click at [720, 194] on button "None" at bounding box center [724, 192] width 53 height 29
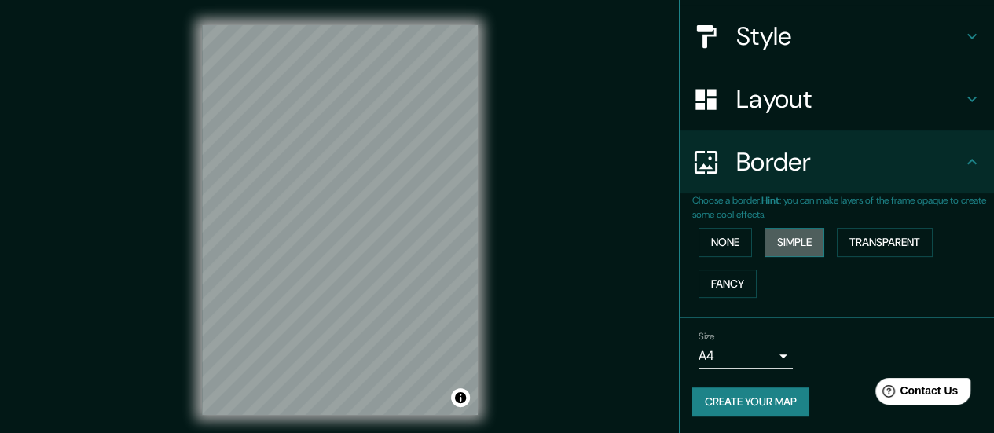
click at [780, 238] on button "Simple" at bounding box center [794, 242] width 60 height 29
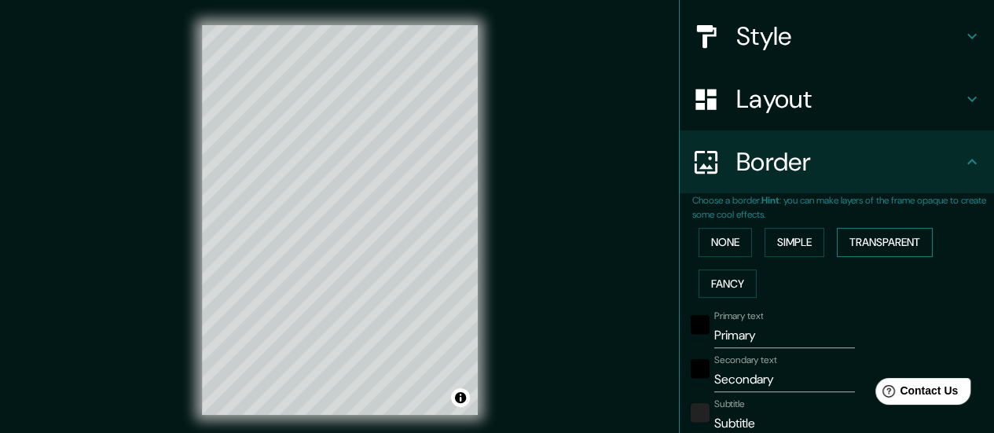
click at [864, 237] on button "Transparent" at bounding box center [885, 242] width 96 height 29
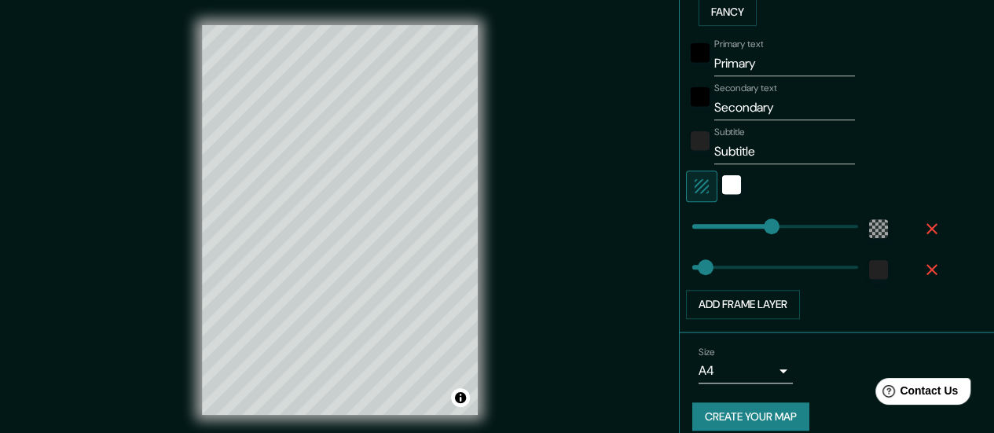
scroll to position [459, 0]
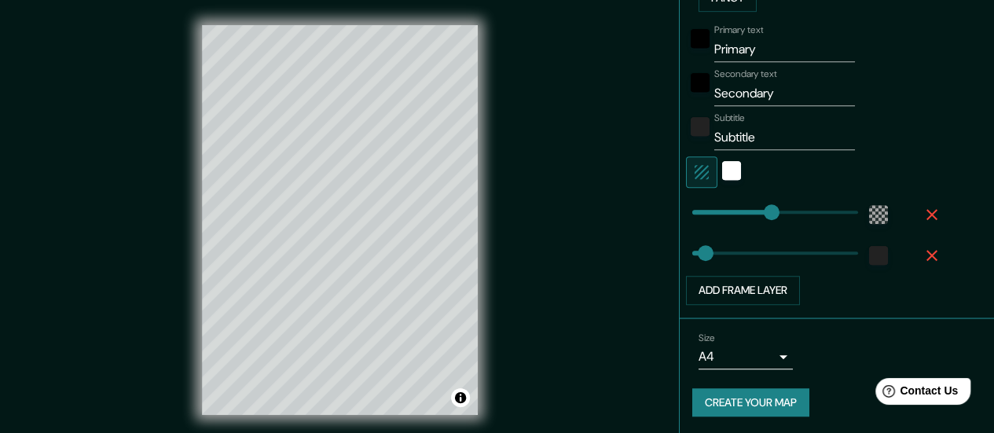
click at [754, 405] on button "Create your map" at bounding box center [750, 402] width 117 height 29
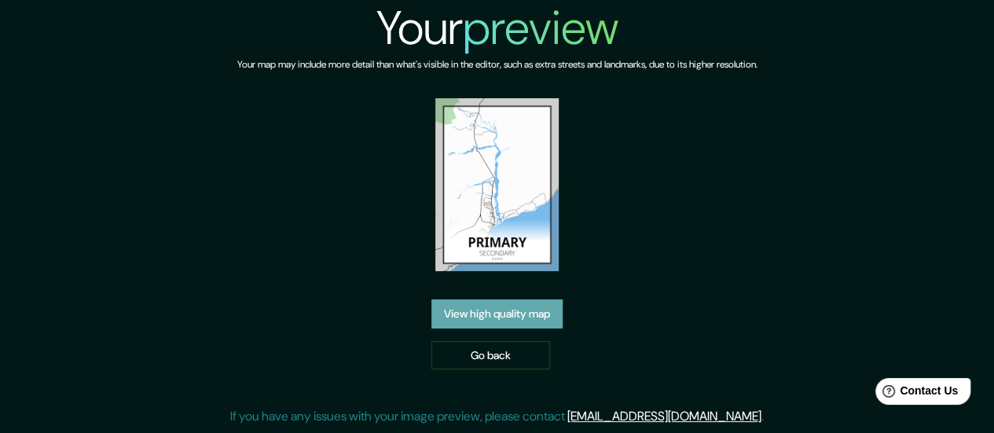
click at [475, 321] on link "View high quality map" at bounding box center [496, 313] width 131 height 29
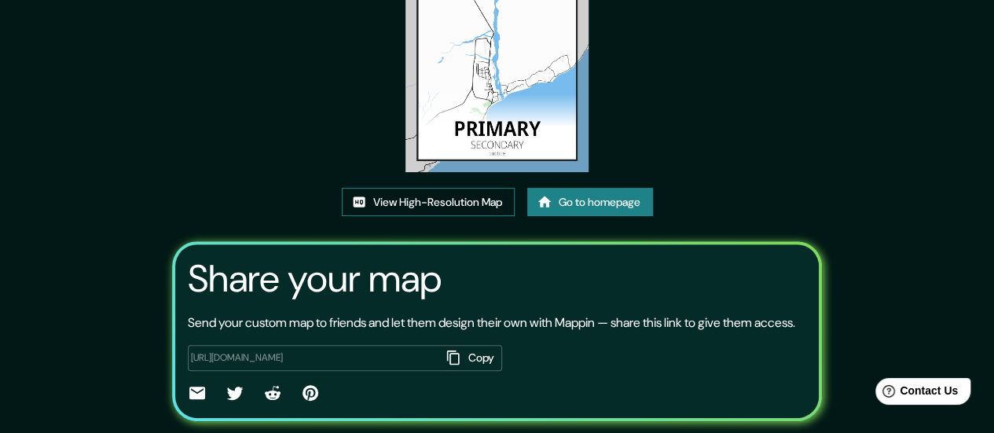
scroll to position [219, 0]
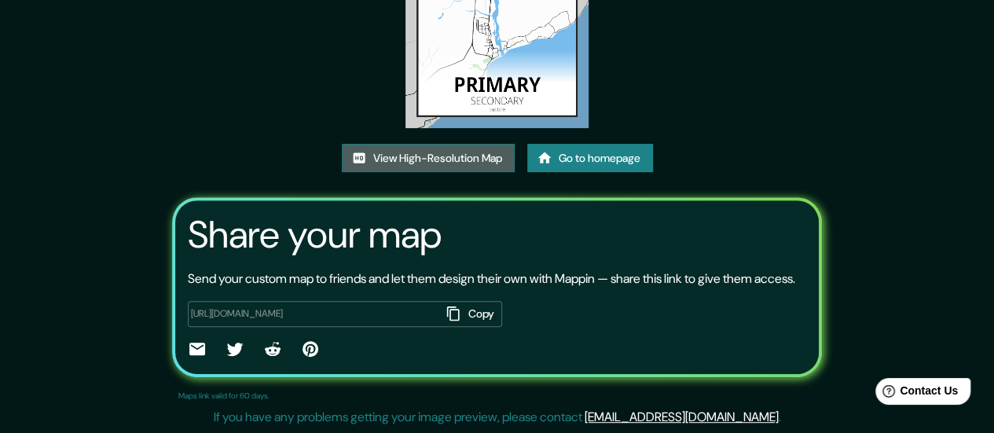
click at [480, 147] on link "View High-Resolution Map" at bounding box center [428, 158] width 173 height 29
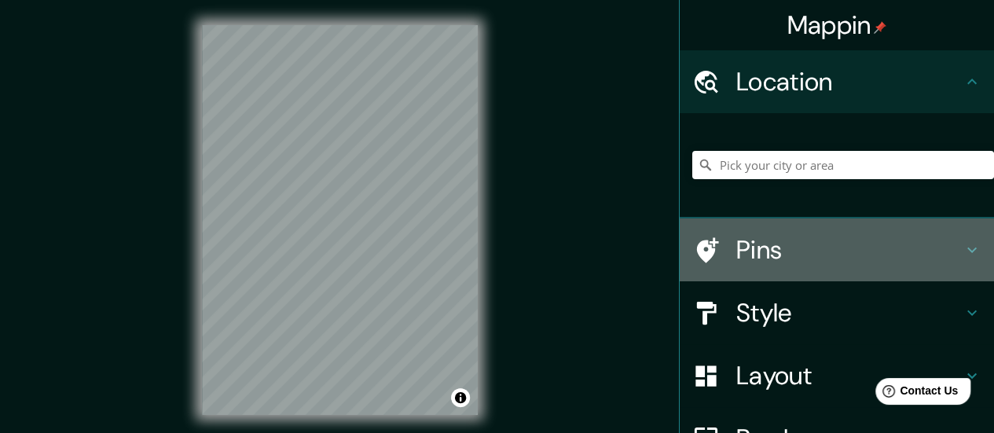
click at [964, 244] on icon at bounding box center [971, 249] width 19 height 19
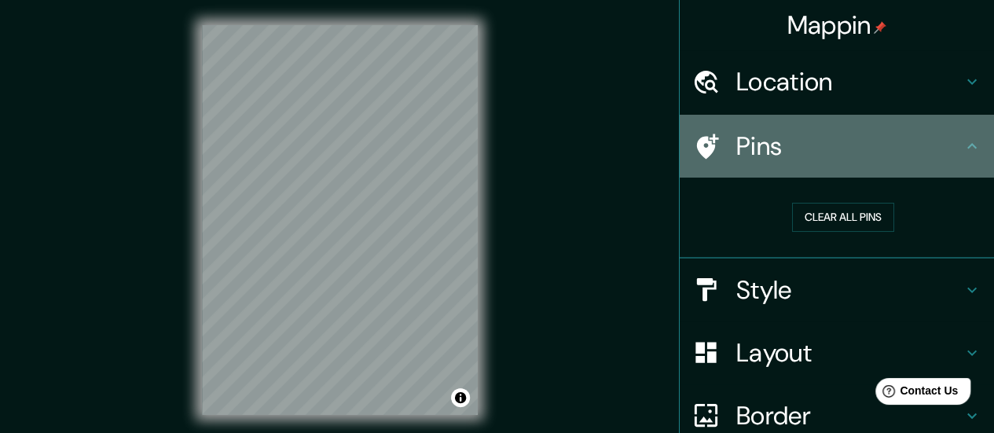
click at [751, 144] on h4 "Pins" at bounding box center [849, 145] width 226 height 31
click at [788, 150] on h4 "Pins" at bounding box center [849, 145] width 226 height 31
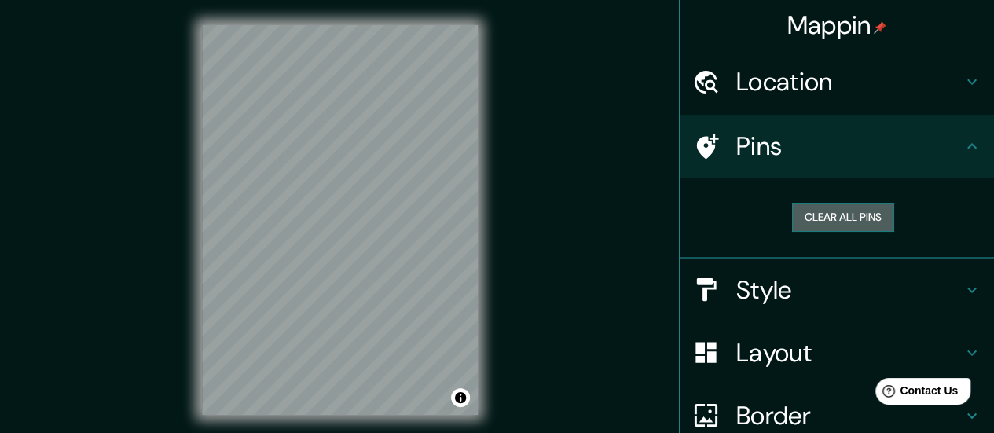
click at [842, 218] on button "Clear all pins" at bounding box center [843, 217] width 102 height 29
drag, startPoint x: 374, startPoint y: 332, endPoint x: 374, endPoint y: 323, distance: 9.4
click at [374, 323] on div at bounding box center [378, 318] width 13 height 13
drag, startPoint x: 376, startPoint y: 318, endPoint x: 376, endPoint y: 309, distance: 9.4
click at [376, 309] on div at bounding box center [378, 308] width 13 height 13
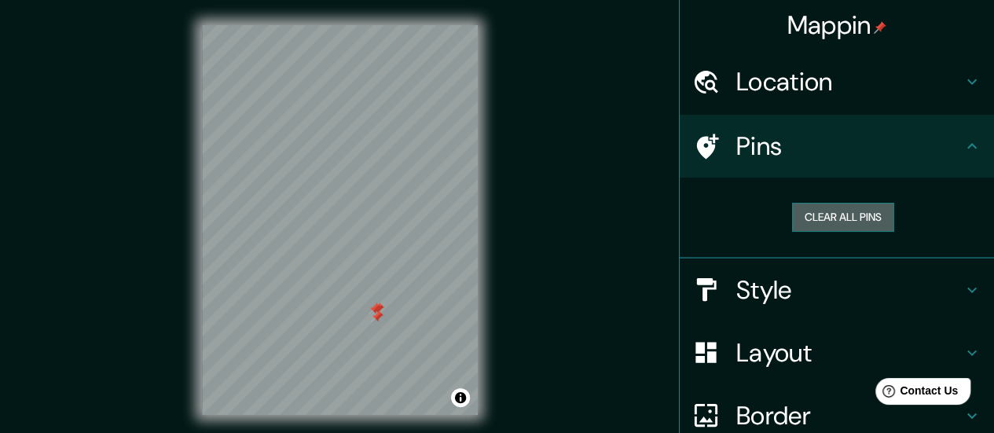
click at [837, 213] on button "Clear all pins" at bounding box center [843, 217] width 102 height 29
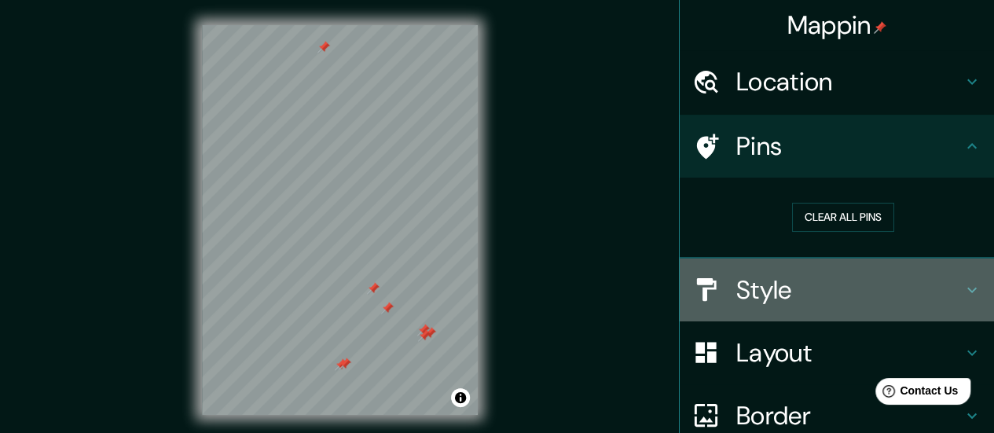
click at [962, 291] on icon at bounding box center [971, 289] width 19 height 19
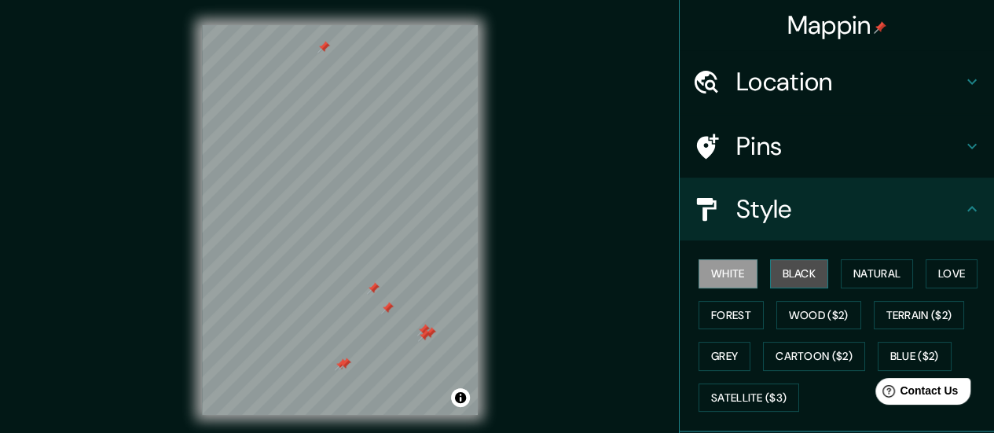
click at [779, 273] on button "Black" at bounding box center [799, 273] width 59 height 29
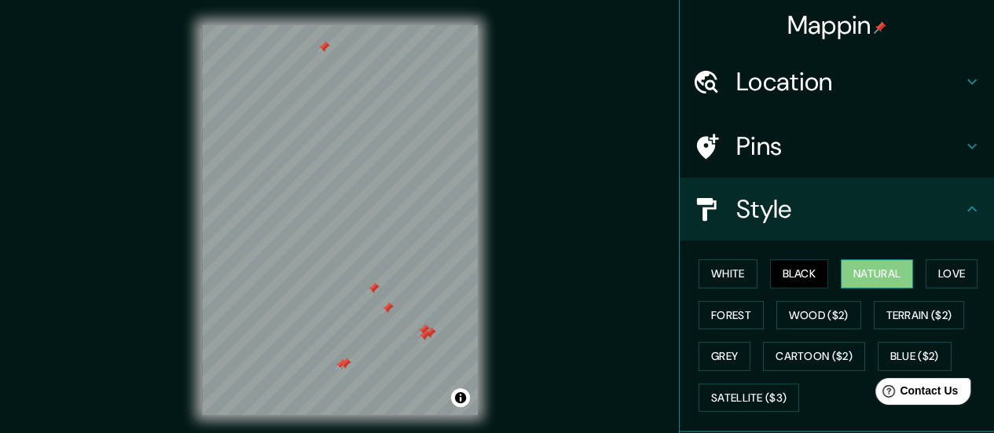
click at [877, 276] on button "Natural" at bounding box center [877, 273] width 72 height 29
click at [931, 269] on button "Love" at bounding box center [951, 273] width 52 height 29
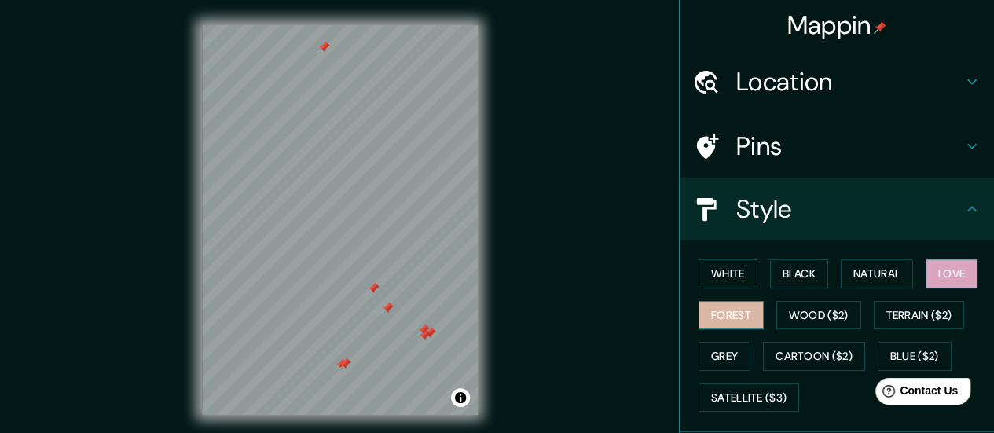
click at [716, 318] on button "Forest" at bounding box center [730, 315] width 65 height 29
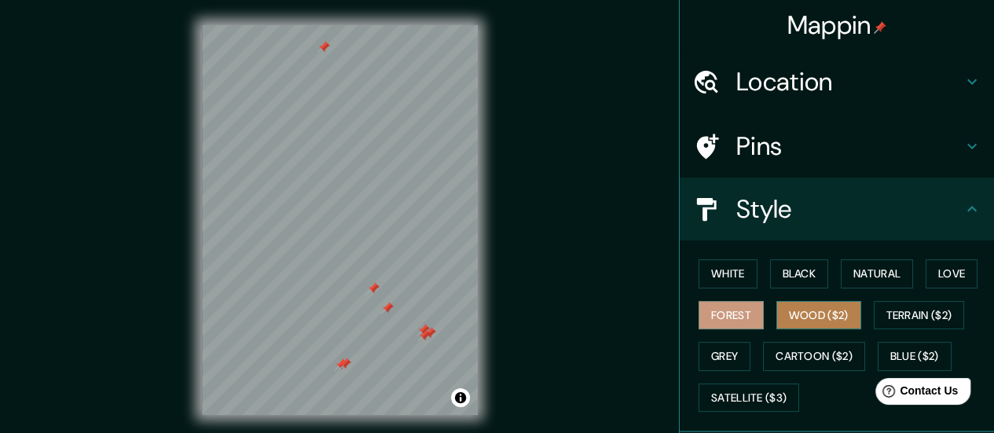
click at [819, 320] on button "Wood ($2)" at bounding box center [818, 315] width 85 height 29
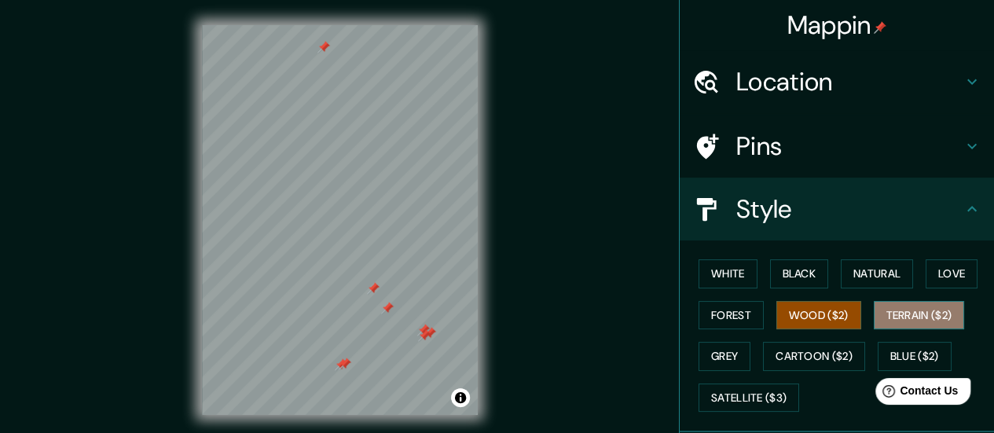
click at [887, 310] on button "Terrain ($2)" at bounding box center [919, 315] width 91 height 29
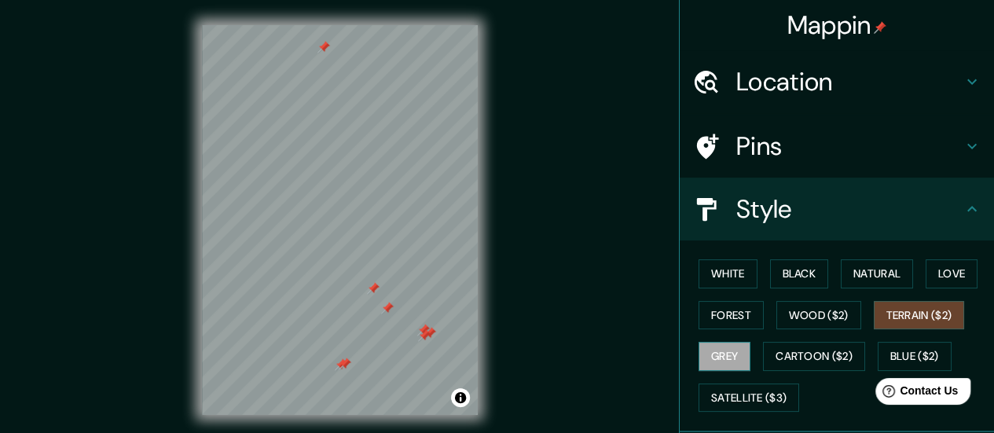
click at [716, 361] on button "Grey" at bounding box center [724, 356] width 52 height 29
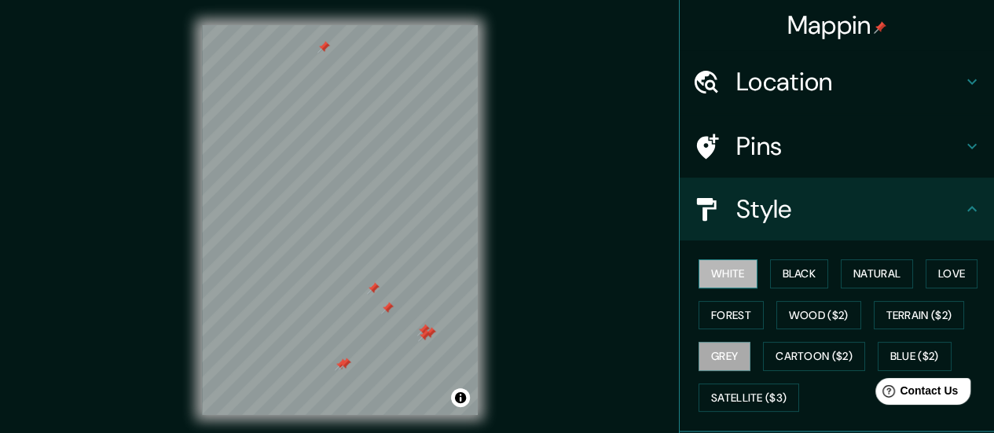
click at [729, 271] on button "White" at bounding box center [727, 273] width 59 height 29
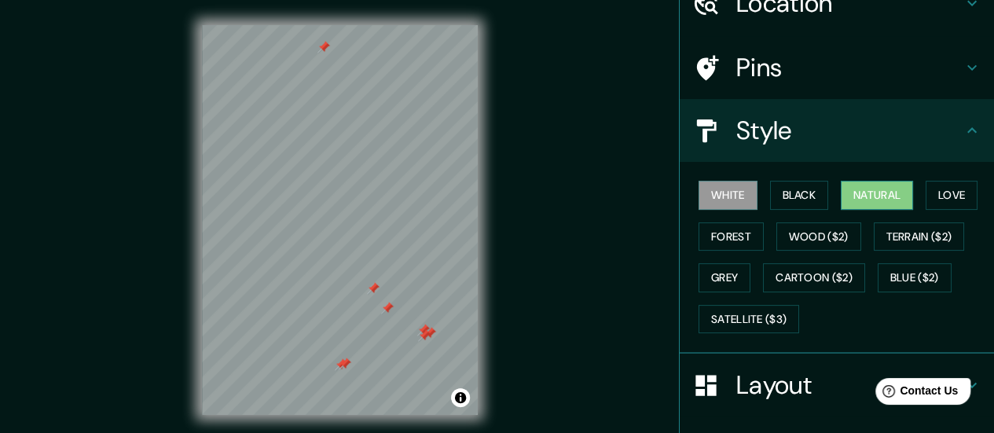
scroll to position [157, 0]
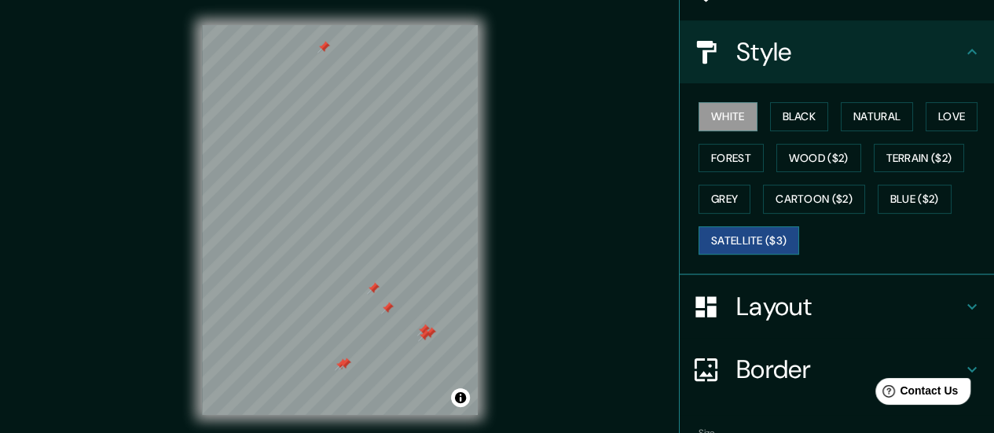
click at [745, 244] on button "Satellite ($3)" at bounding box center [748, 240] width 101 height 29
click at [721, 123] on button "White" at bounding box center [727, 116] width 59 height 29
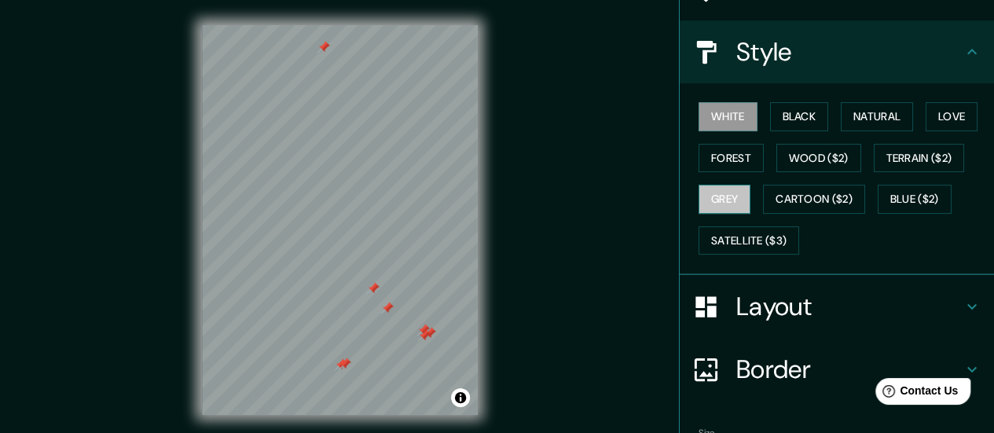
click at [718, 200] on button "Grey" at bounding box center [724, 199] width 52 height 29
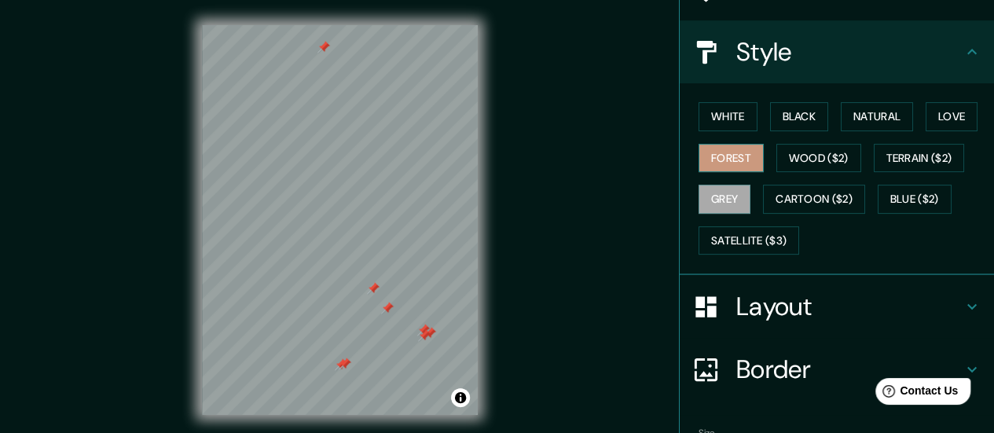
click at [720, 156] on button "Forest" at bounding box center [730, 158] width 65 height 29
click at [720, 114] on button "White" at bounding box center [727, 116] width 59 height 29
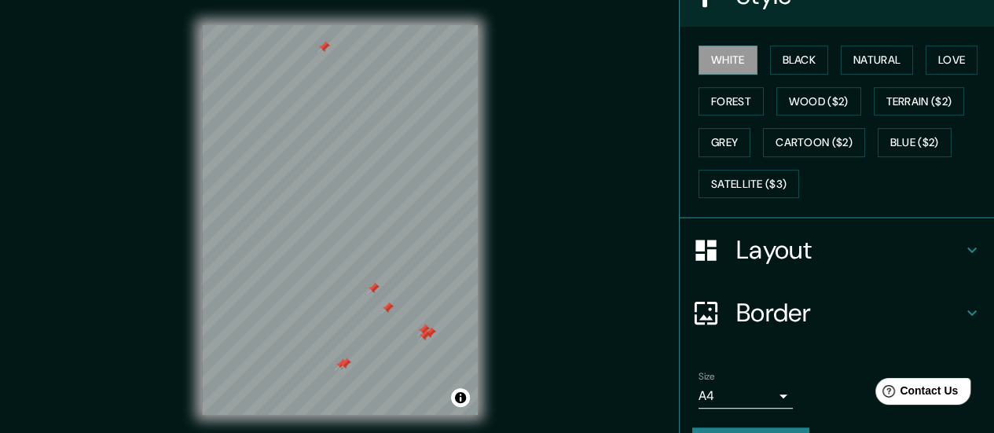
scroll to position [236, 0]
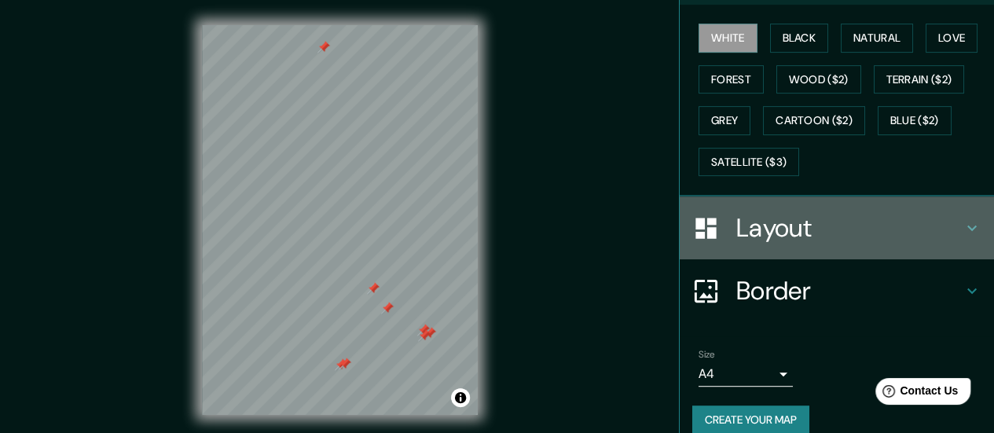
click at [962, 227] on icon at bounding box center [971, 227] width 19 height 19
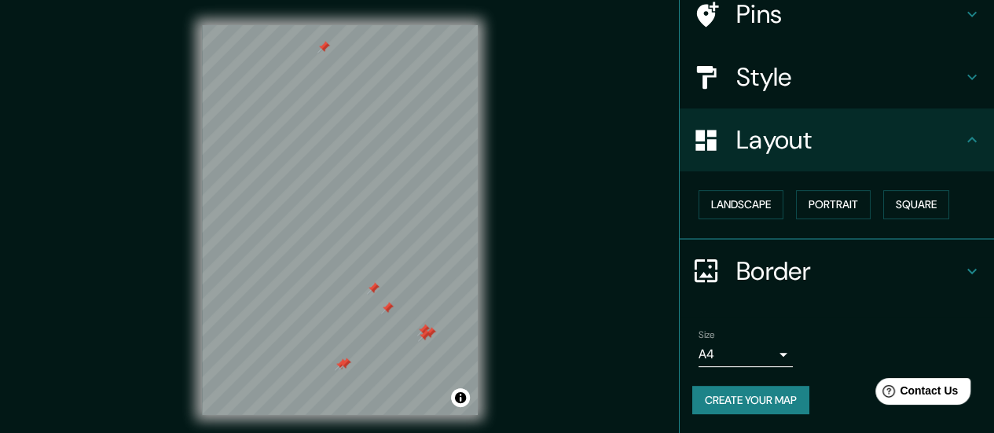
scroll to position [130, 0]
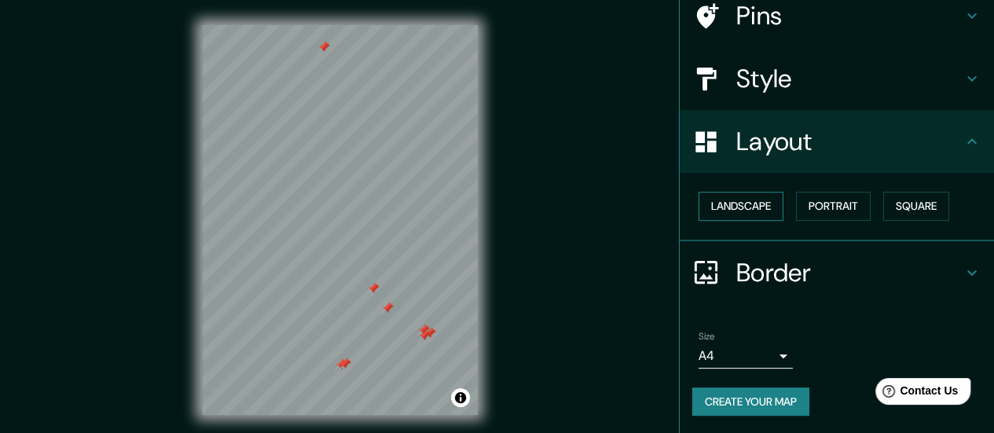
click at [742, 207] on button "Landscape" at bounding box center [740, 206] width 85 height 29
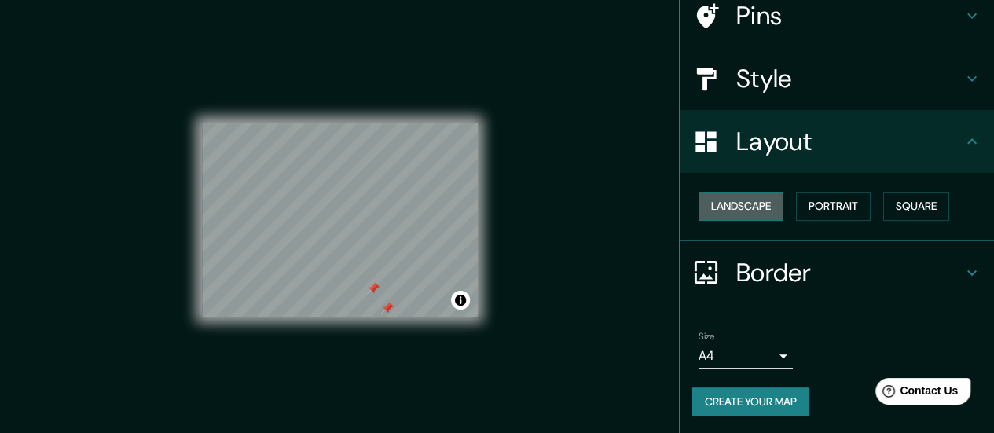
click at [742, 207] on button "Landscape" at bounding box center [740, 206] width 85 height 29
click at [823, 203] on button "Portrait" at bounding box center [833, 206] width 75 height 29
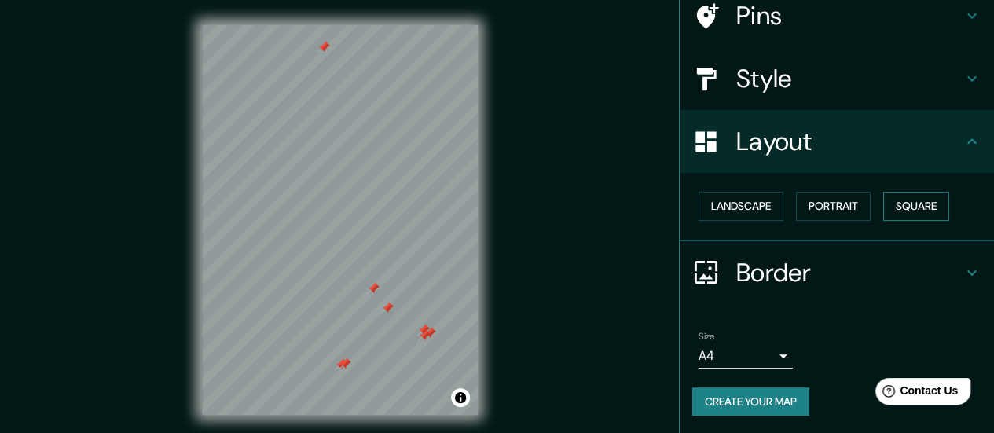
click at [903, 200] on button "Square" at bounding box center [916, 206] width 66 height 29
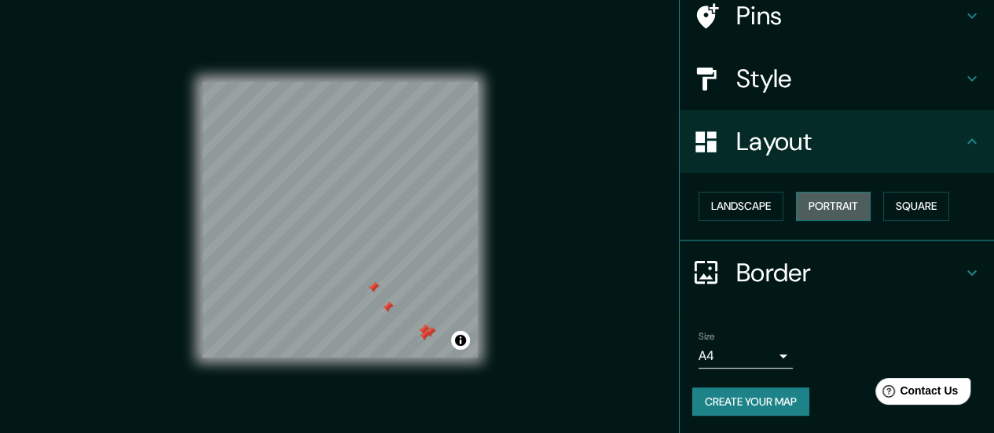
click at [823, 200] on button "Portrait" at bounding box center [833, 206] width 75 height 29
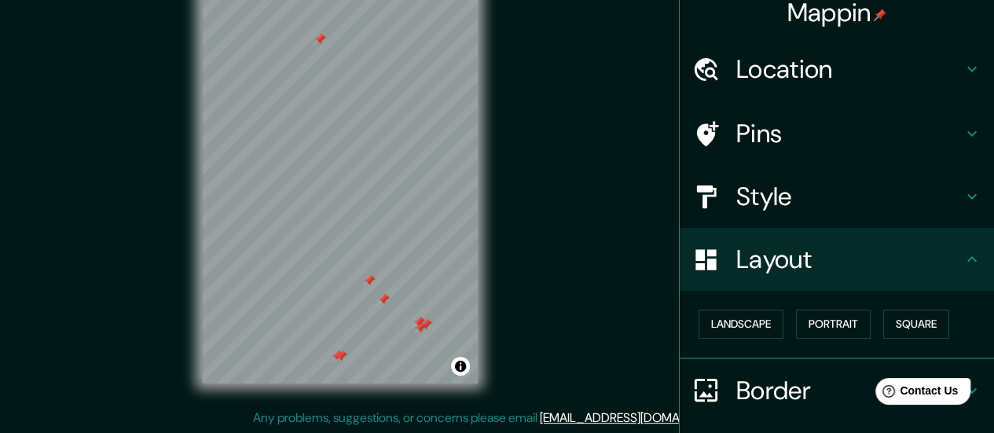
scroll to position [0, 0]
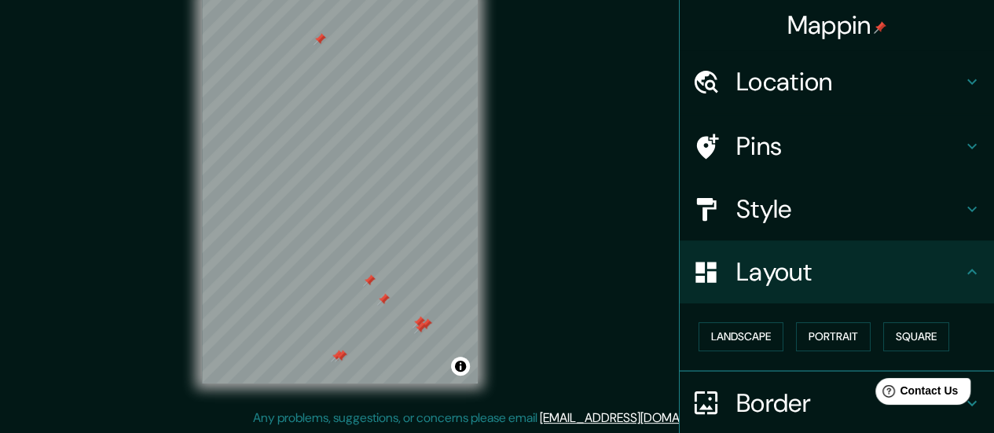
click at [771, 290] on div "Layout" at bounding box center [837, 271] width 314 height 63
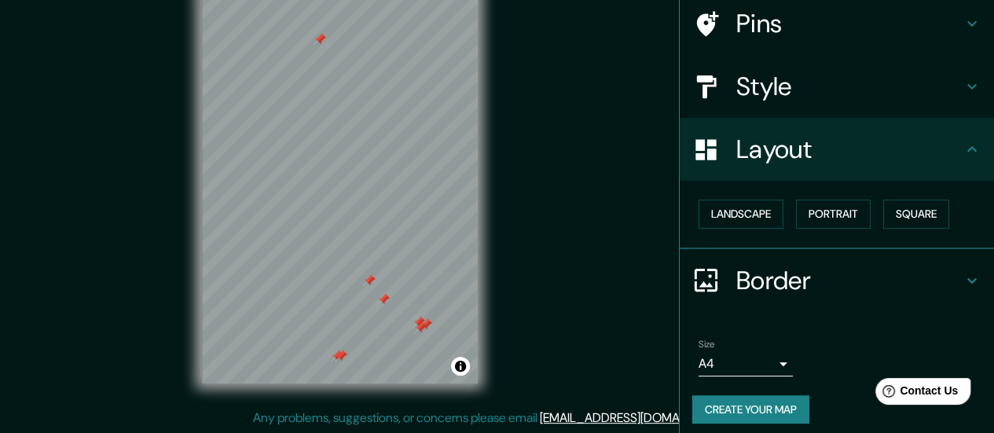
scroll to position [130, 0]
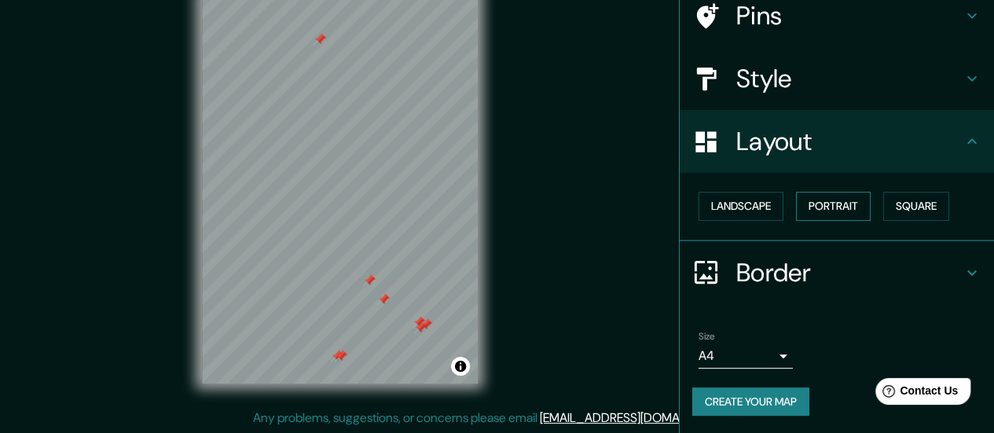
click at [815, 200] on button "Portrait" at bounding box center [833, 206] width 75 height 29
click at [765, 208] on button "Landscape" at bounding box center [740, 206] width 85 height 29
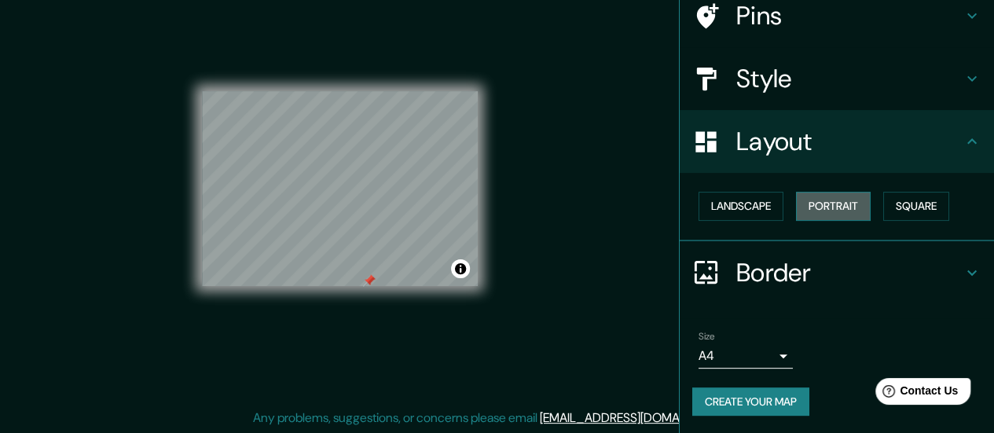
click at [834, 204] on button "Portrait" at bounding box center [833, 206] width 75 height 29
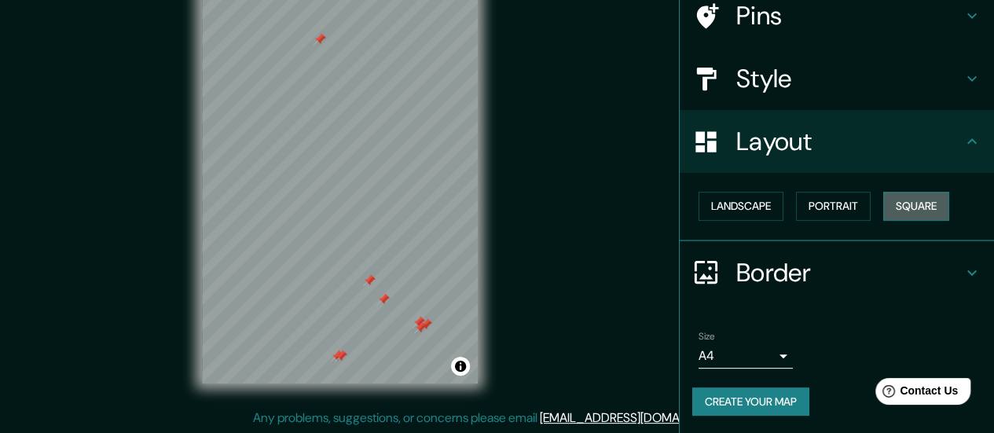
click at [915, 203] on button "Square" at bounding box center [916, 206] width 66 height 29
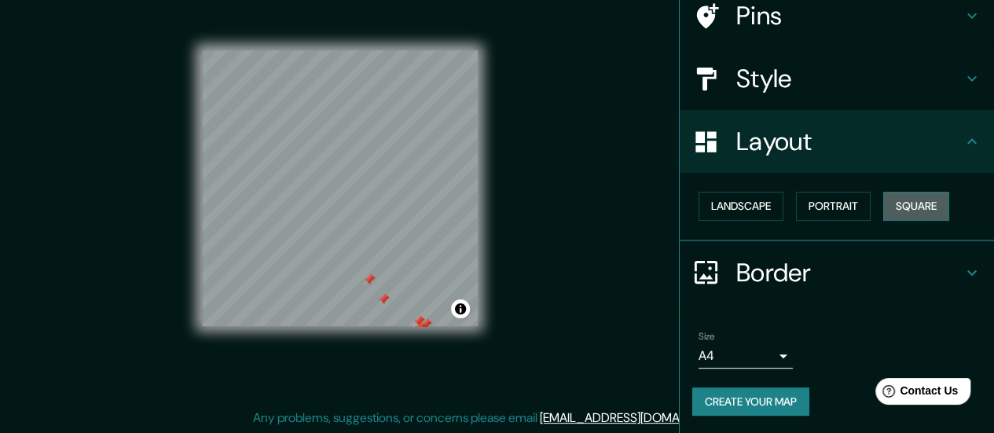
click at [915, 203] on button "Square" at bounding box center [916, 206] width 66 height 29
click at [836, 213] on button "Portrait" at bounding box center [833, 206] width 75 height 29
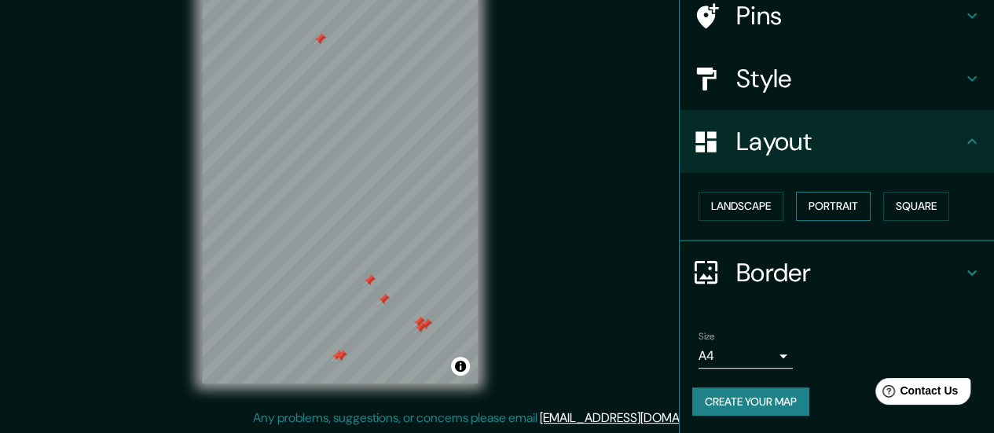
click at [836, 213] on button "Portrait" at bounding box center [833, 206] width 75 height 29
click at [962, 266] on icon at bounding box center [971, 272] width 19 height 19
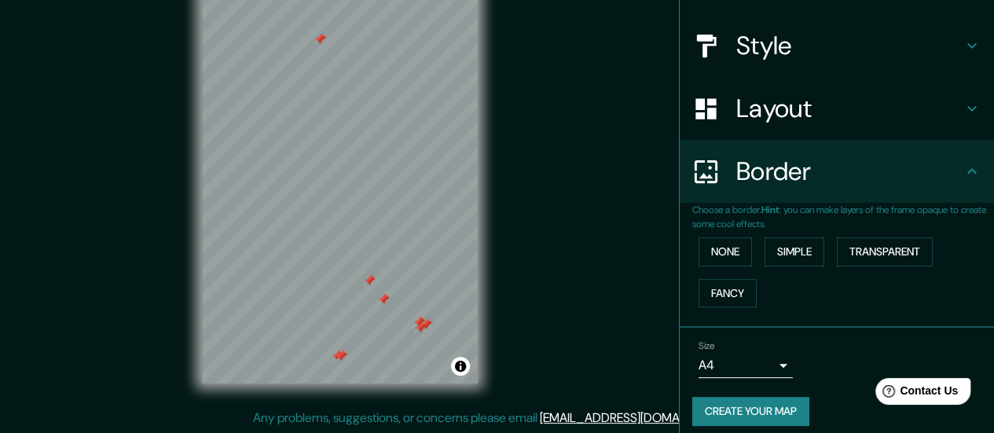
scroll to position [173, 0]
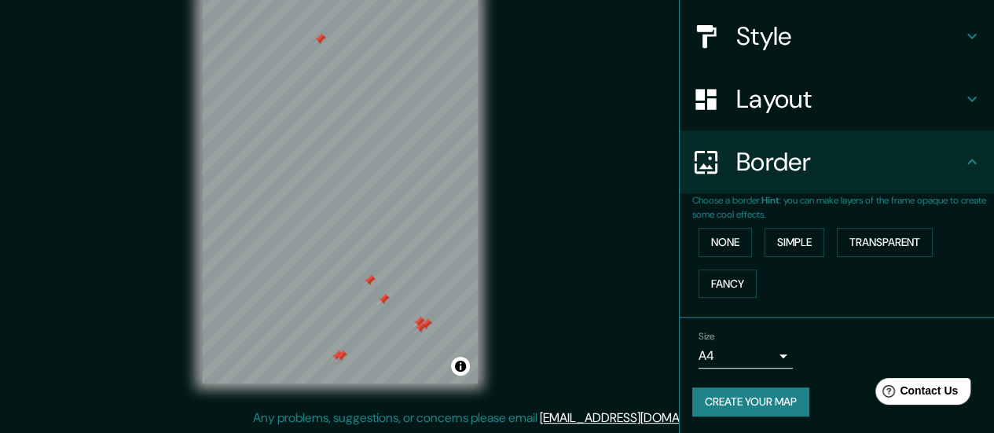
click at [775, 351] on body "Mappin Location Pins Style Layout Border Choose a border. Hint : you can make l…" at bounding box center [497, 185] width 994 height 433
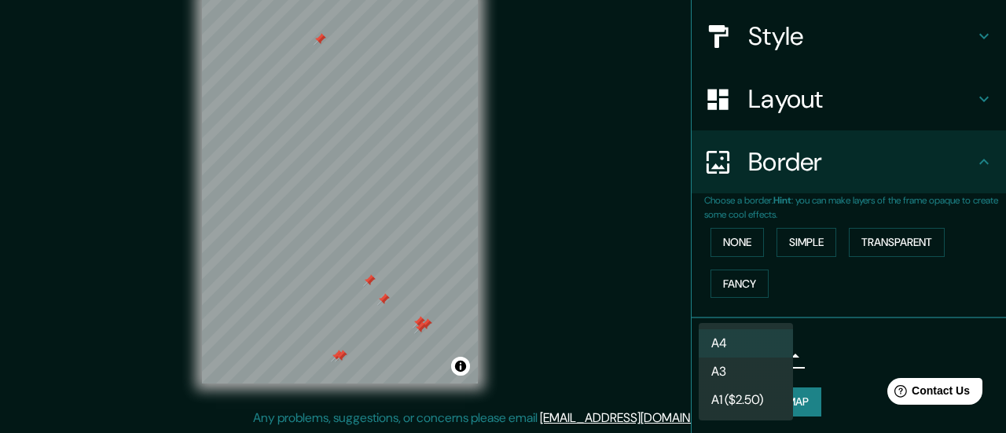
click at [842, 339] on div at bounding box center [503, 216] width 1006 height 433
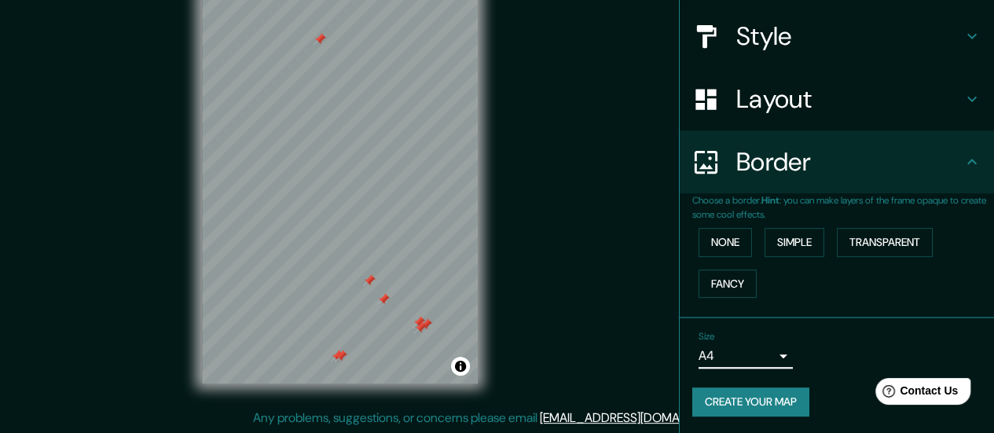
click at [777, 50] on h4 "Style" at bounding box center [849, 35] width 226 height 31
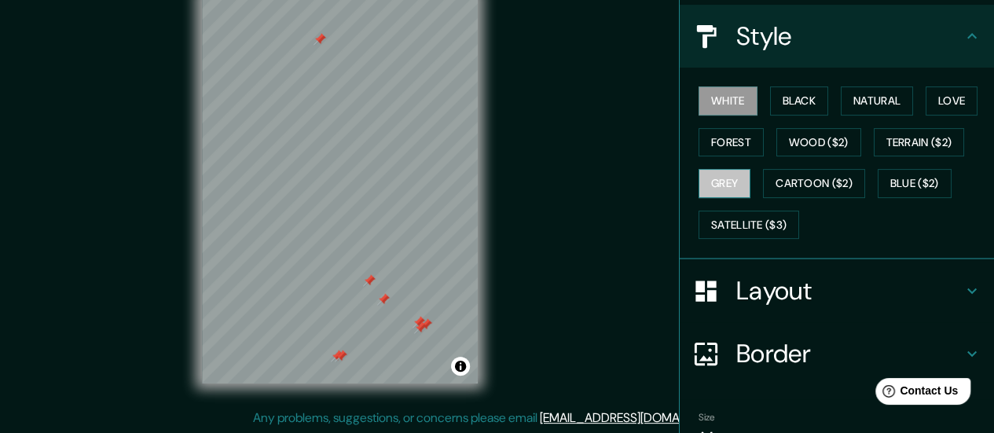
click at [721, 188] on button "Grey" at bounding box center [724, 183] width 52 height 29
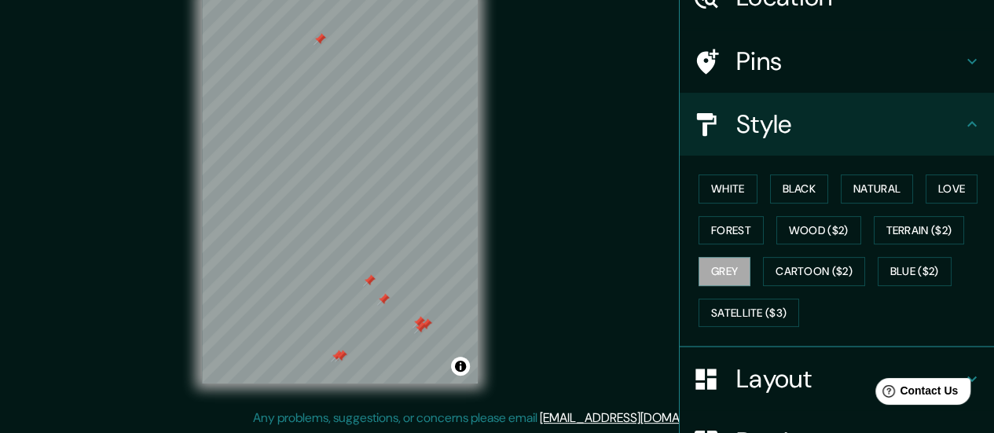
scroll to position [17, 0]
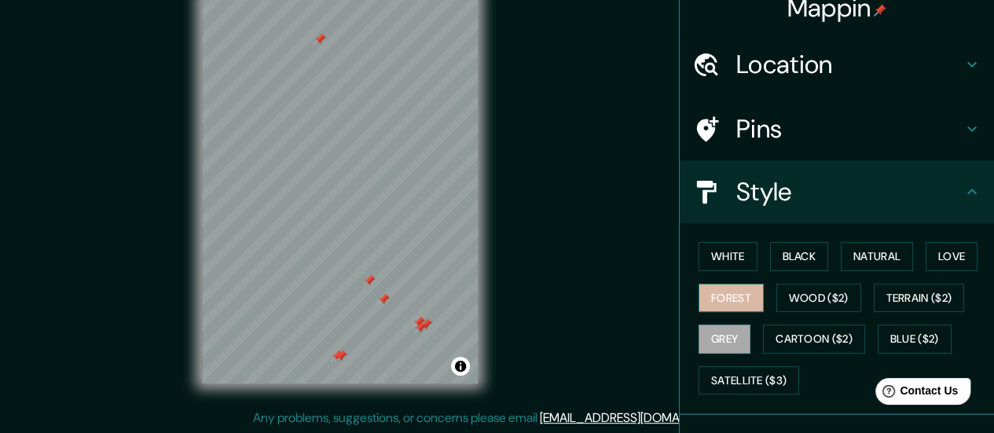
click at [720, 290] on button "Forest" at bounding box center [730, 298] width 65 height 29
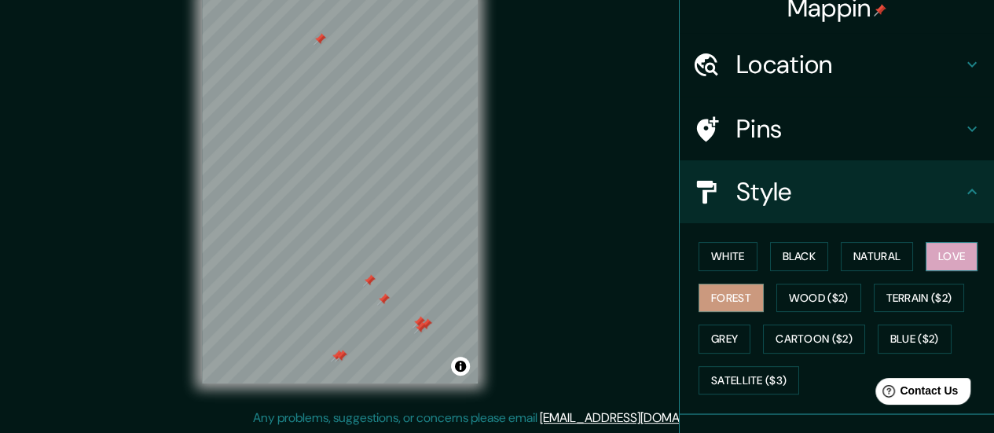
click at [943, 255] on button "Love" at bounding box center [951, 256] width 52 height 29
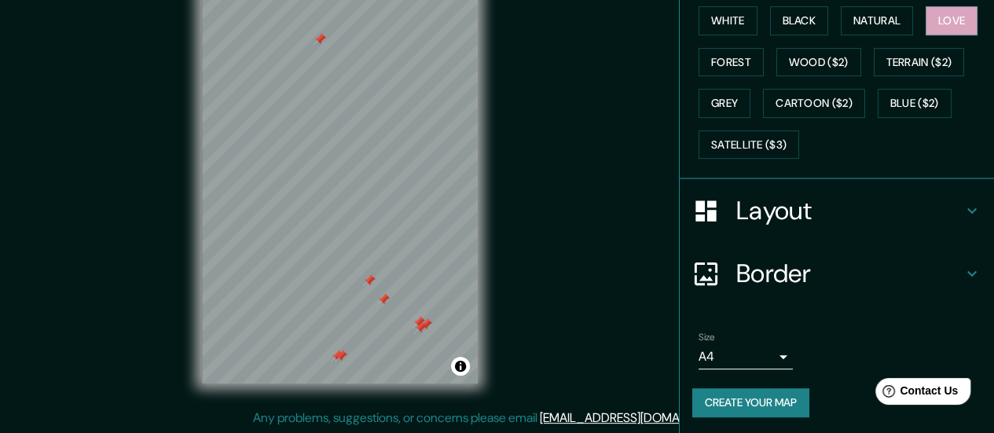
click at [776, 403] on button "Create your map" at bounding box center [750, 402] width 117 height 29
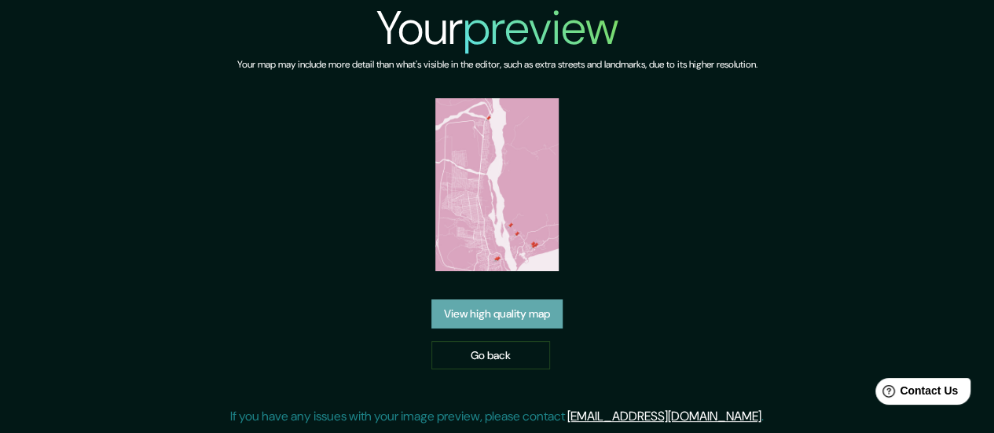
click at [542, 308] on link "View high quality map" at bounding box center [496, 313] width 131 height 29
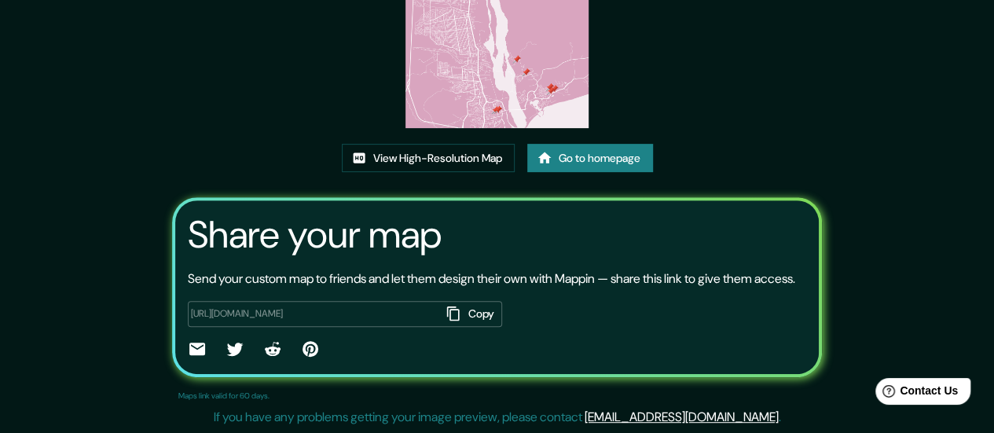
scroll to position [219, 0]
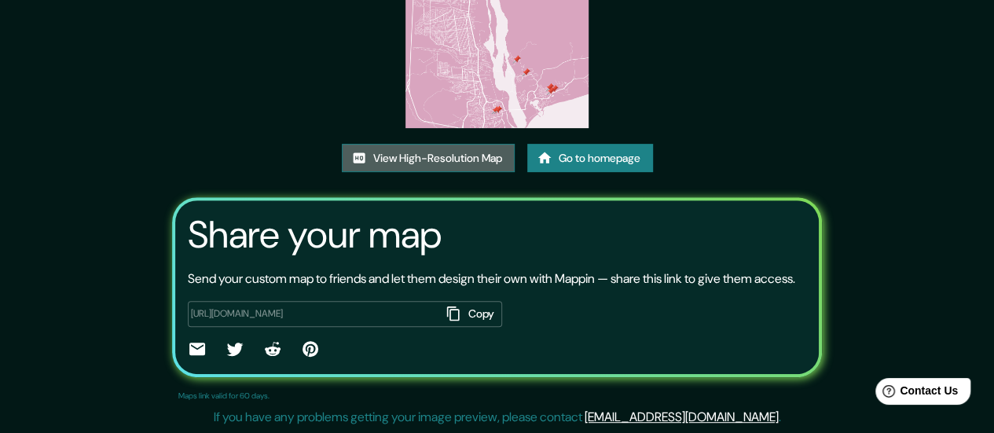
click at [462, 144] on link "View High-Resolution Map" at bounding box center [428, 158] width 173 height 29
